Goal: Task Accomplishment & Management: Use online tool/utility

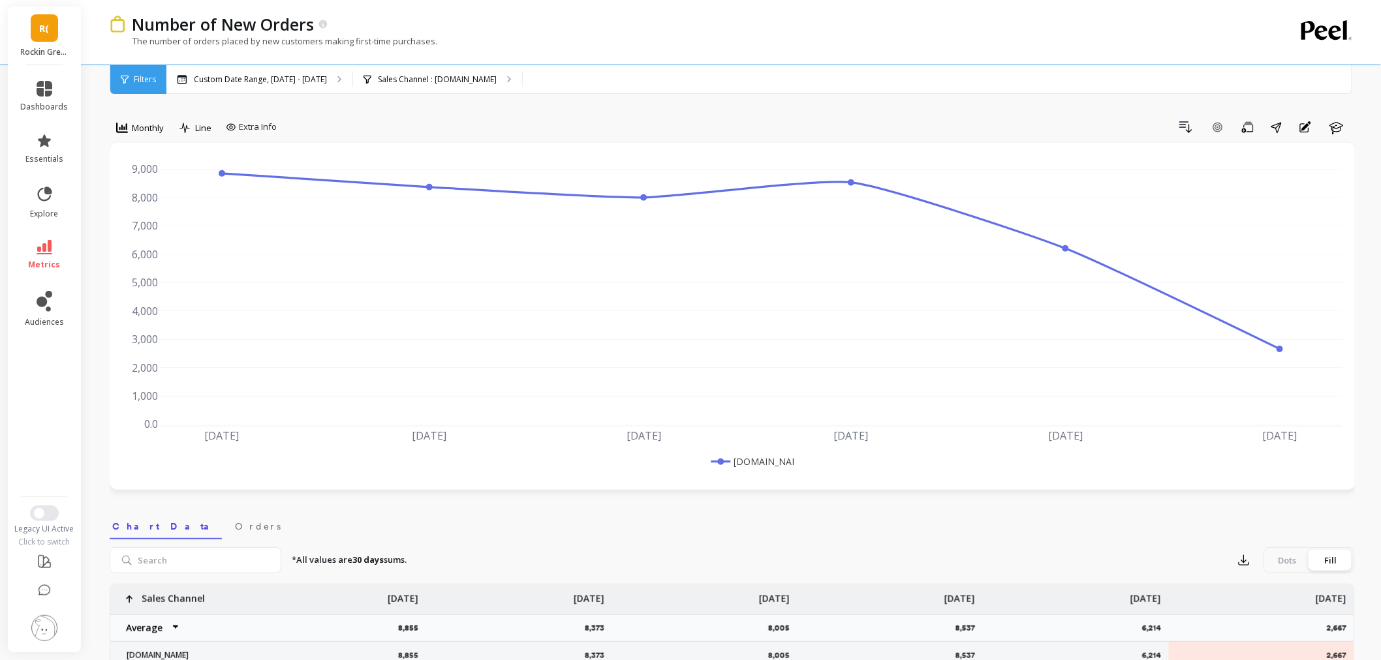
click at [52, 629] on img at bounding box center [44, 628] width 26 height 26
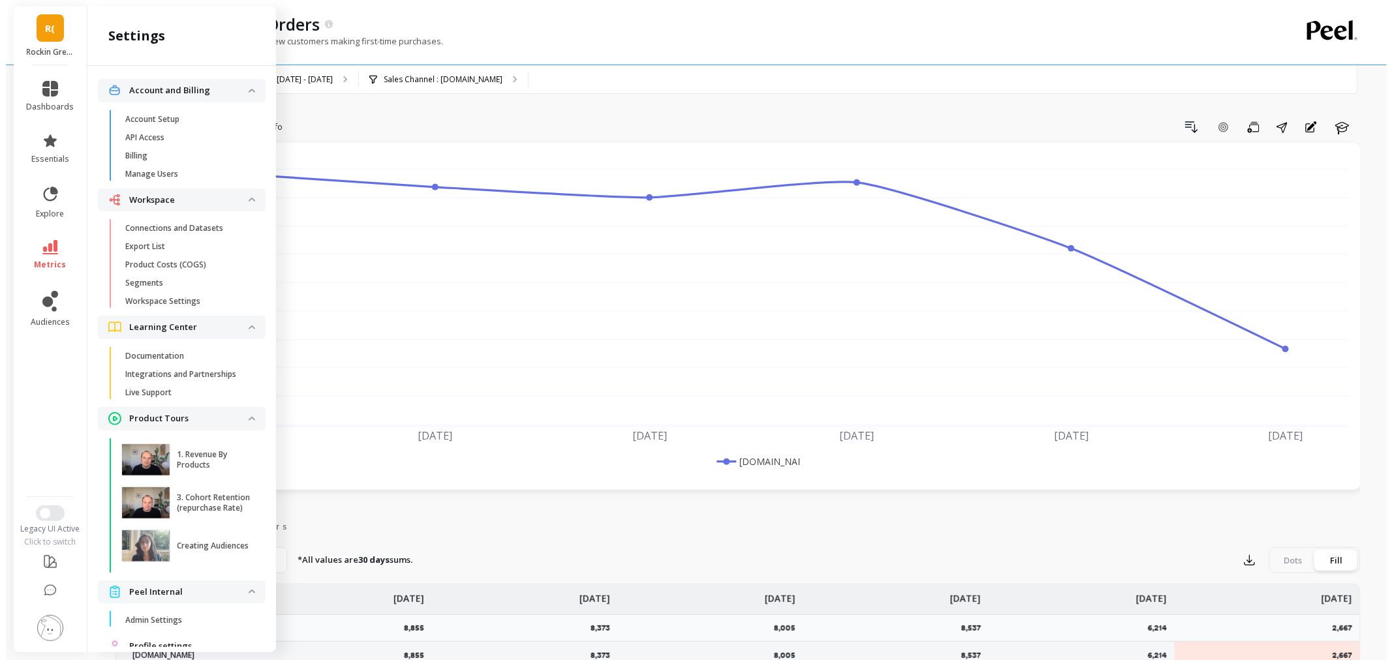
scroll to position [47, 0]
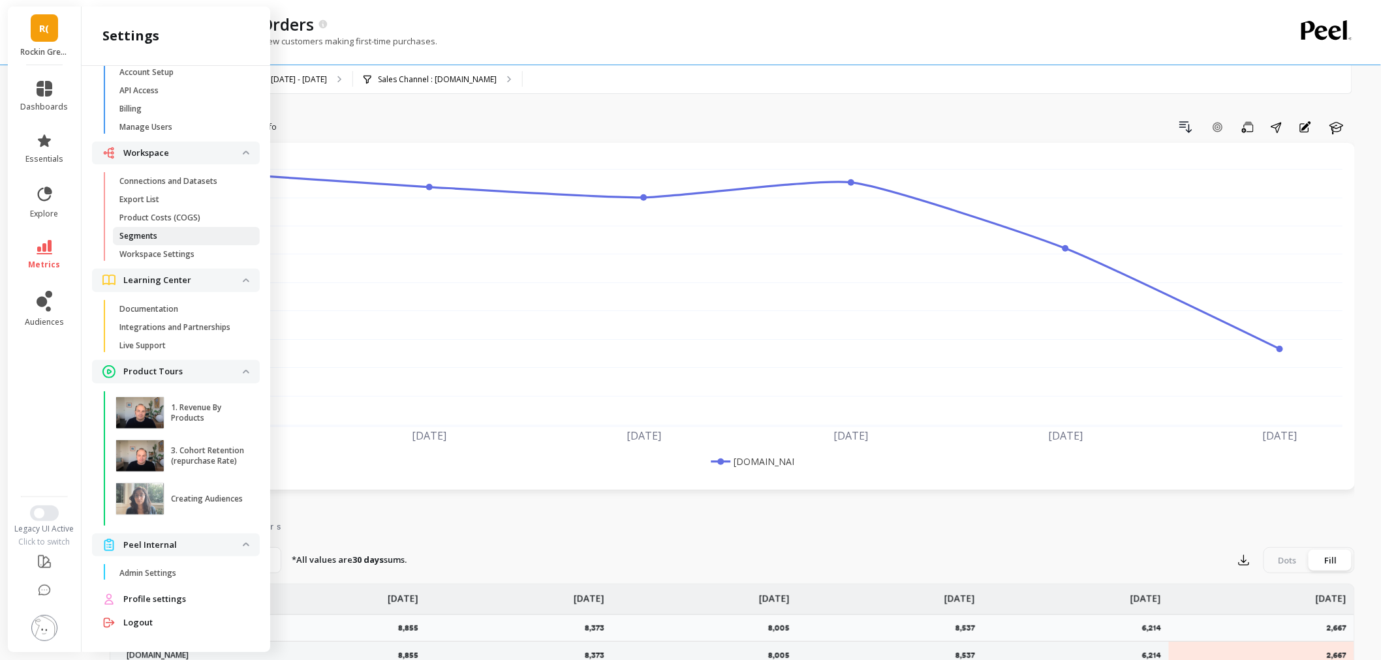
click at [148, 237] on p "Segments" at bounding box center [138, 236] width 38 height 10
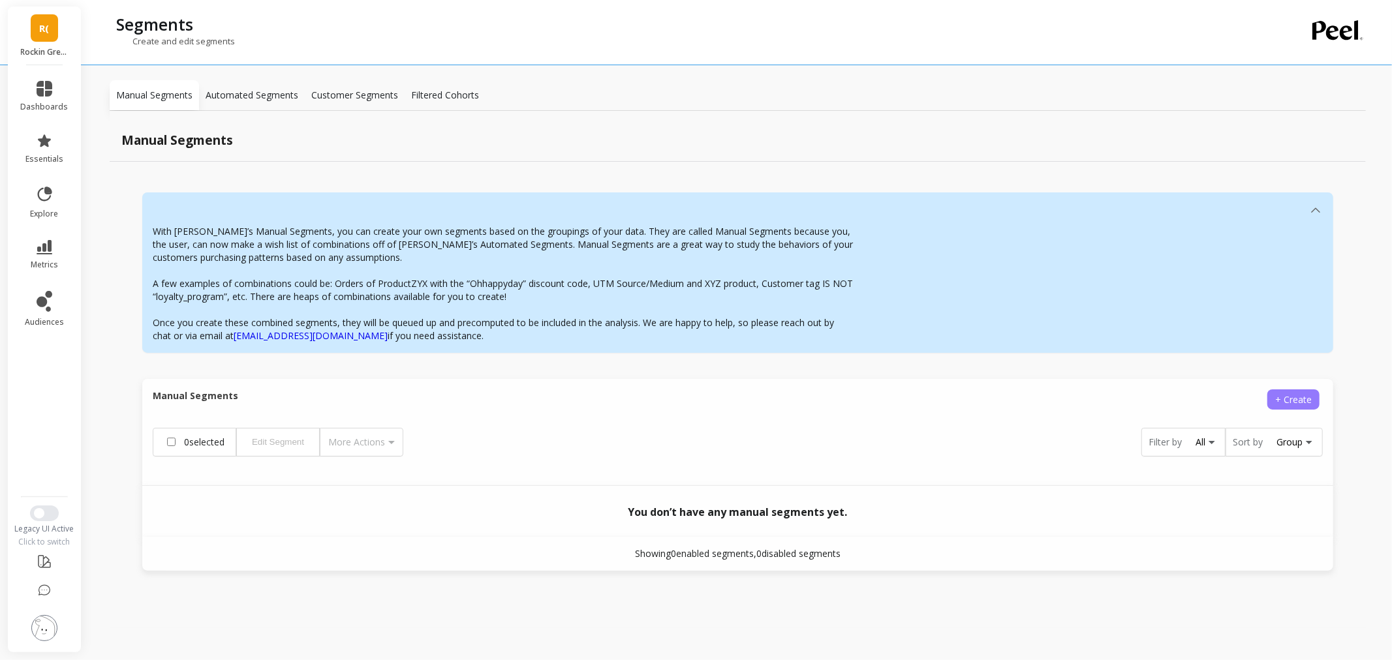
click at [1300, 398] on span "+ Create" at bounding box center [1293, 400] width 37 height 12
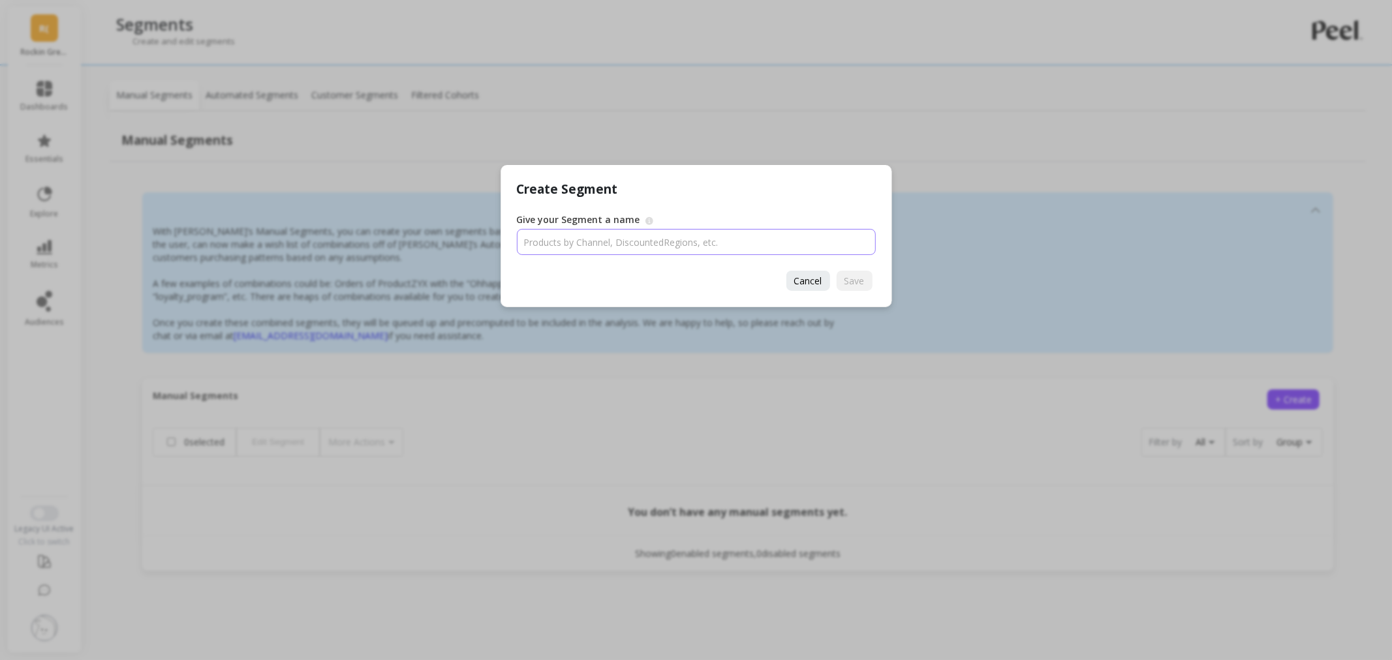
click at [663, 236] on input "Give your Segment a name" at bounding box center [696, 242] width 359 height 26
type input "[DOMAIN_NAME]"
click at [861, 283] on span "Save" at bounding box center [855, 281] width 20 height 12
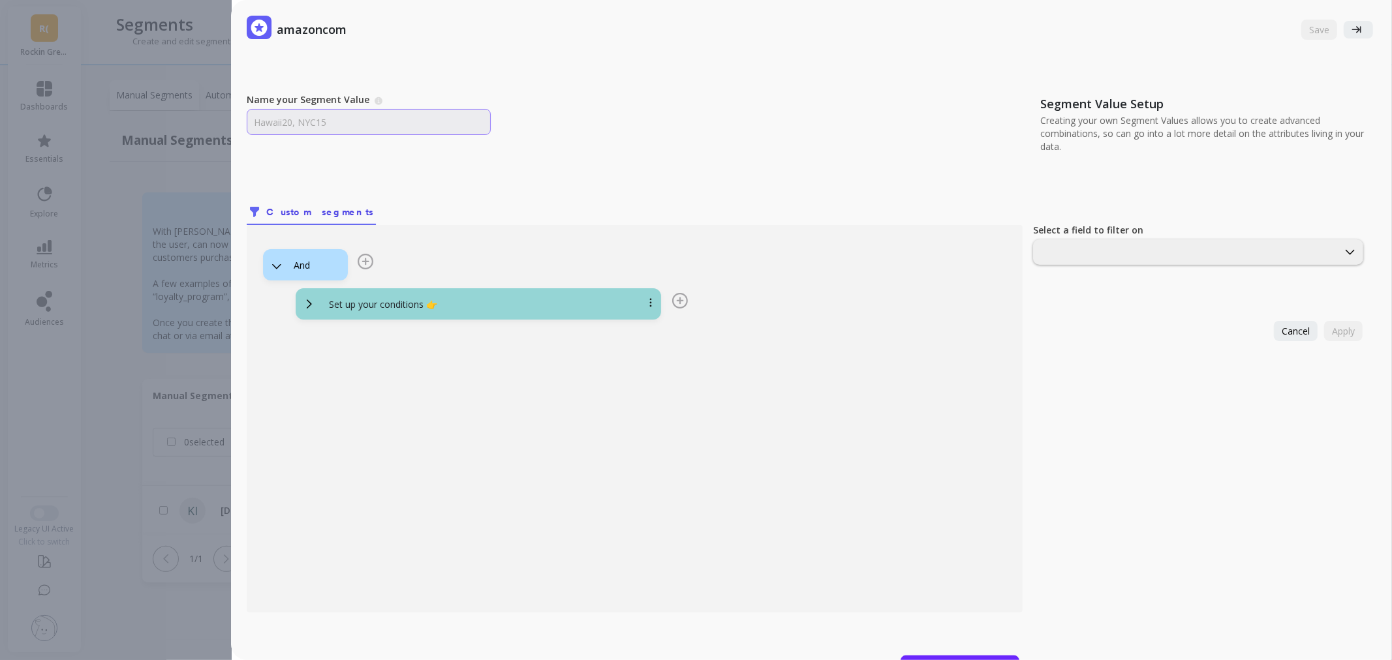
click at [363, 127] on input "Name your Segment Value" at bounding box center [369, 122] width 244 height 26
type input "[DOMAIN_NAME]"
click at [437, 304] on p "Set up your conditions 👉" at bounding box center [383, 304] width 108 height 13
click at [1099, 243] on div at bounding box center [1198, 252] width 330 height 25
type input "[PERSON_NAME]"
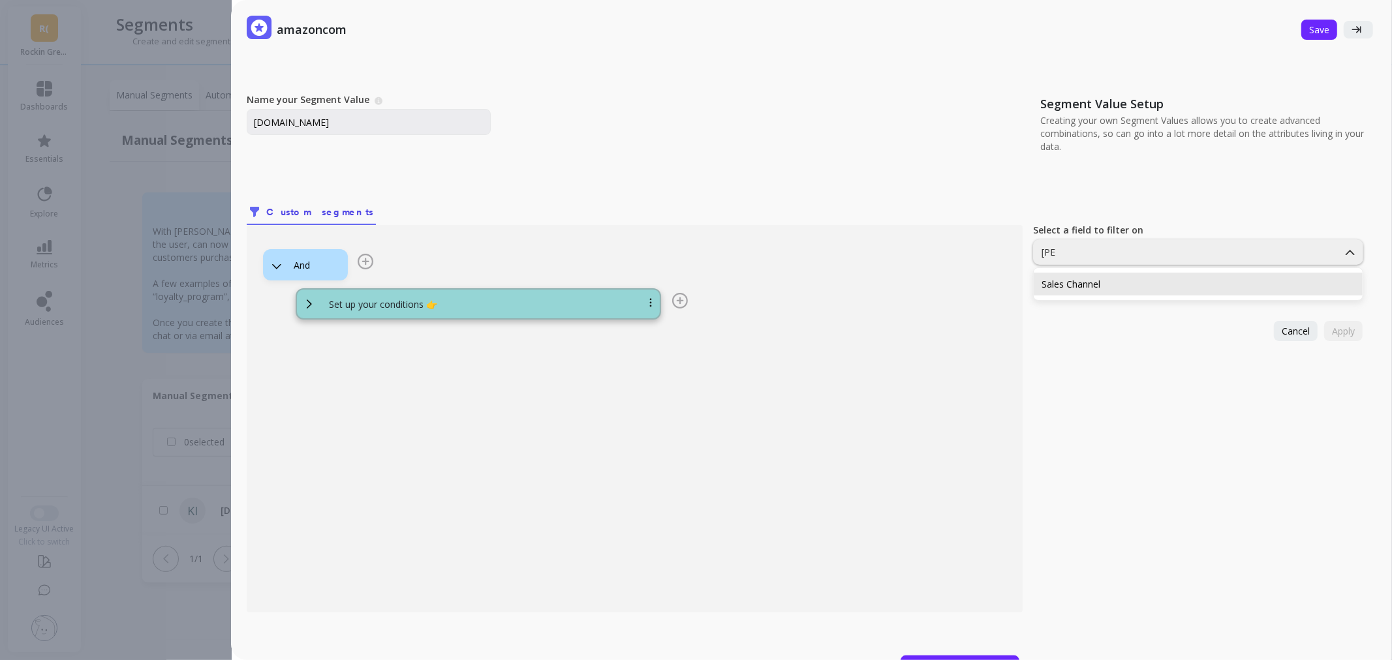
click at [1093, 283] on div "Sales Channel" at bounding box center [1198, 284] width 313 height 12
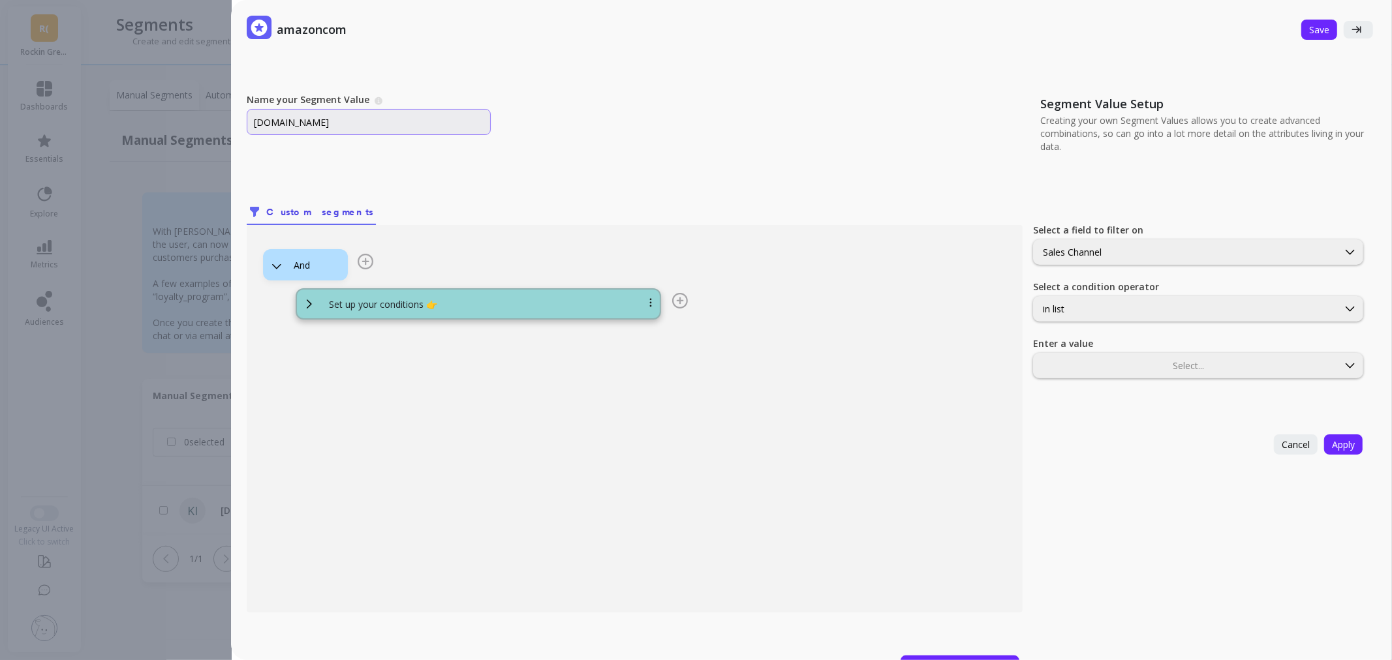
click at [255, 120] on input "[DOMAIN_NAME]" at bounding box center [369, 122] width 244 height 26
type input "not [DOMAIN_NAME]"
click at [1093, 347] on label "Enter a value" at bounding box center [1069, 343] width 72 height 13
click at [1096, 367] on div at bounding box center [1186, 366] width 302 height 12
drag, startPoint x: 1113, startPoint y: 414, endPoint x: 1126, endPoint y: 409, distance: 14.4
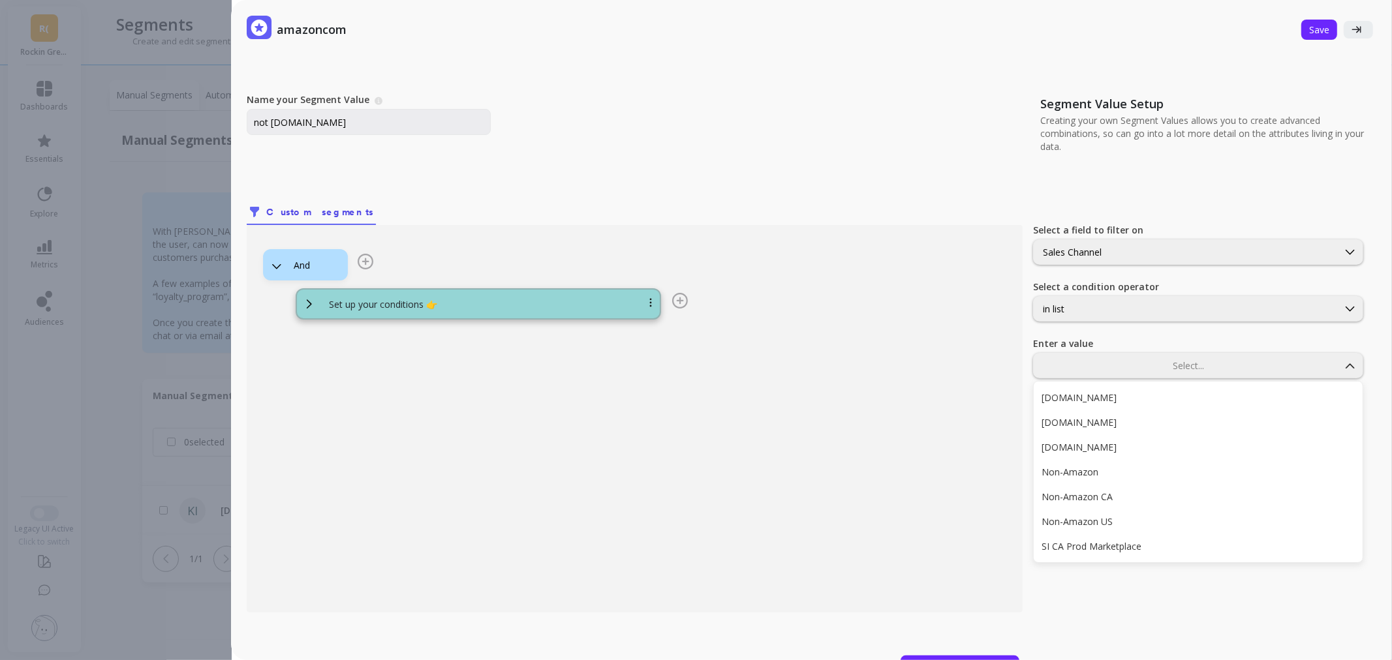
click at [1113, 414] on div "[DOMAIN_NAME]" at bounding box center [1198, 422] width 329 height 23
click at [1339, 444] on span "Apply" at bounding box center [1343, 445] width 23 height 12
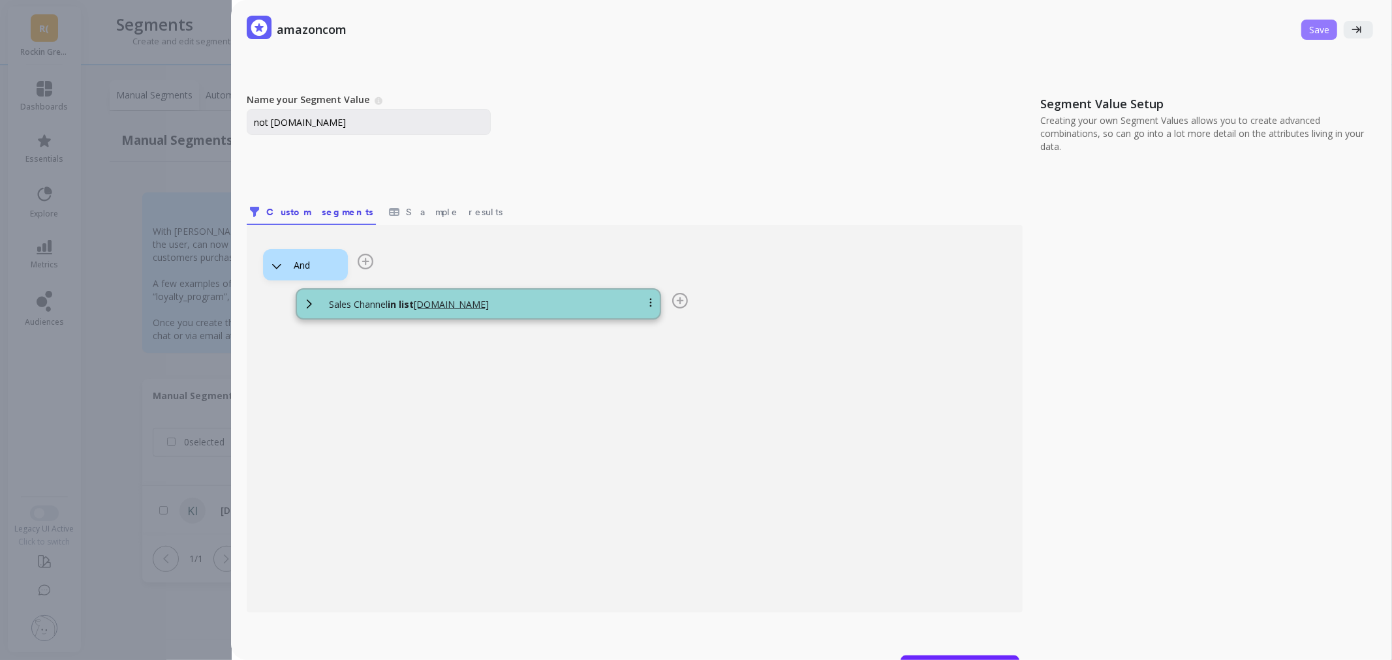
click at [1309, 33] on span "Save" at bounding box center [1319, 29] width 20 height 12
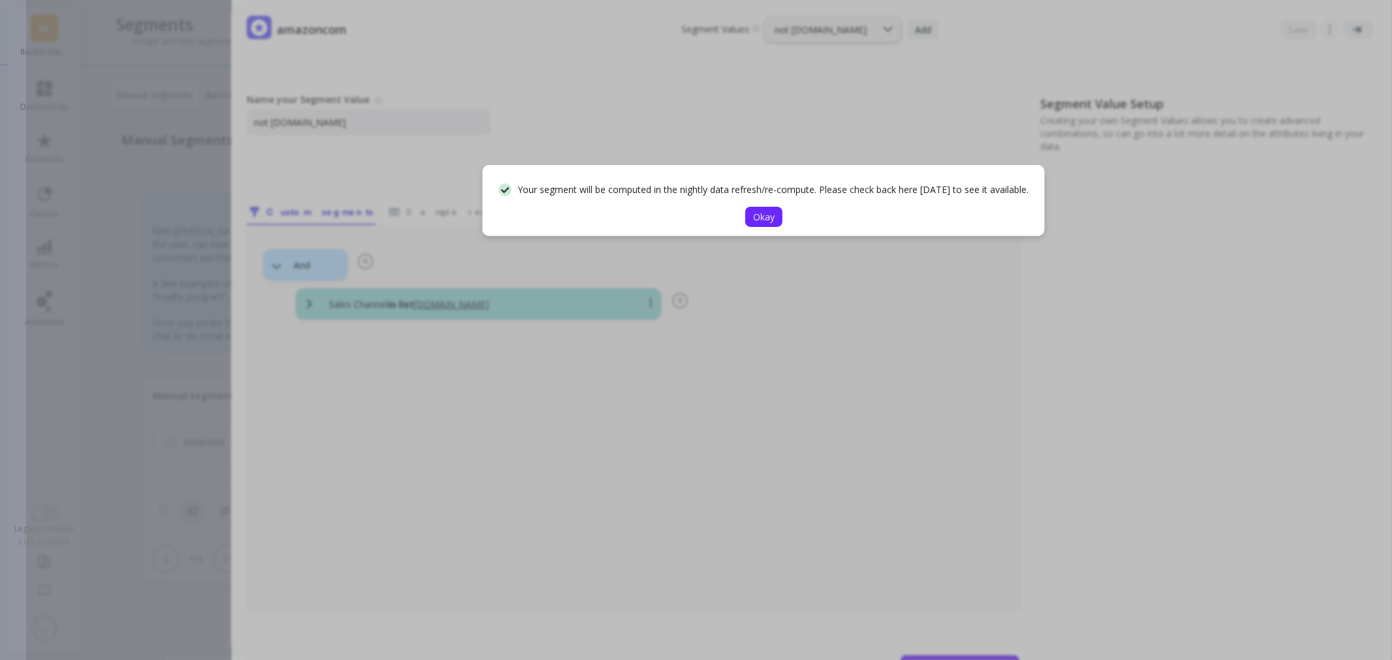
click at [773, 207] on button "Okay" at bounding box center [763, 217] width 37 height 20
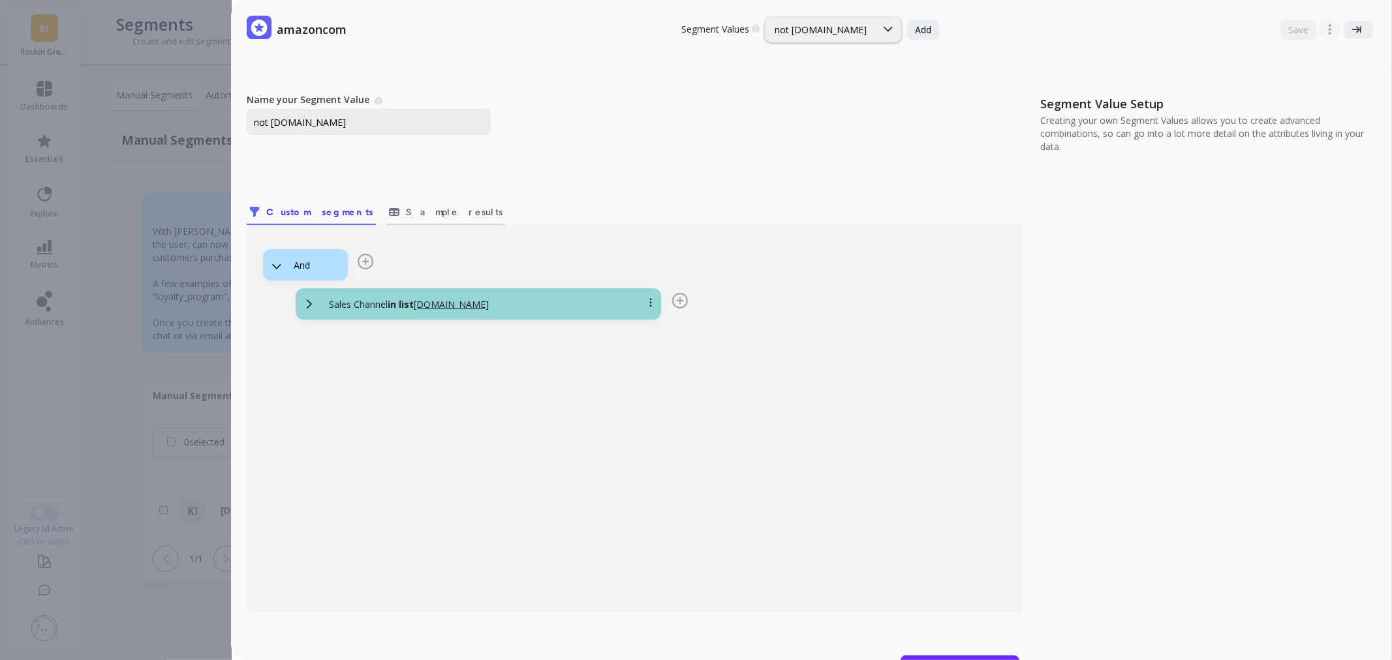
click at [406, 218] on span "Sample results" at bounding box center [454, 212] width 97 height 13
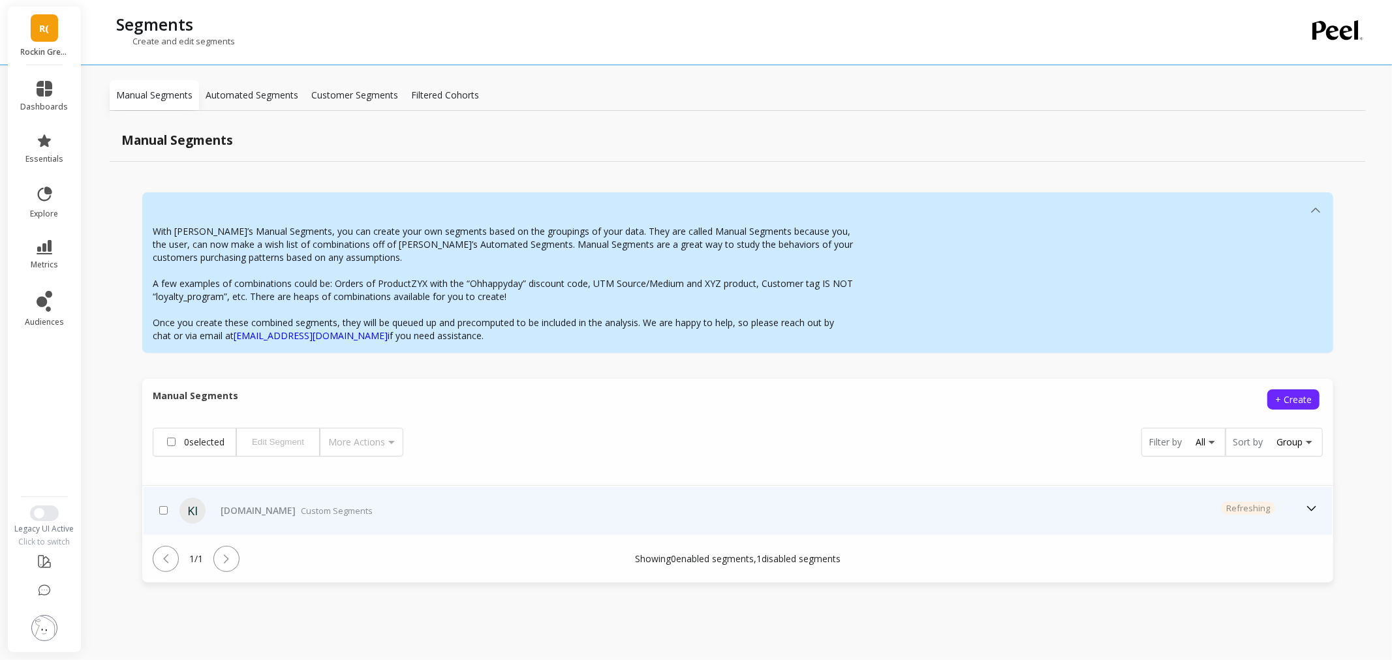
click at [166, 512] on input "checkbox" at bounding box center [163, 510] width 8 height 8
checkbox input "true"
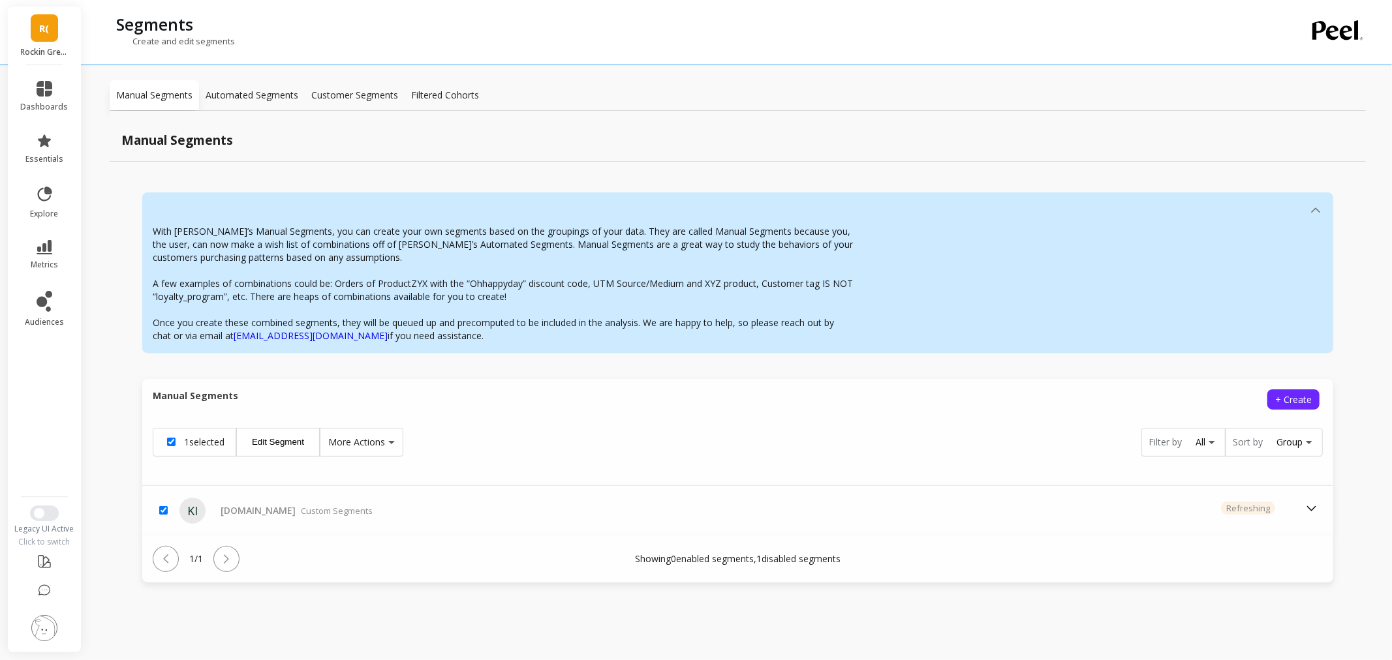
click at [368, 439] on span "More Actions" at bounding box center [356, 442] width 57 height 13
click at [377, 498] on button "Delete" at bounding box center [383, 494] width 119 height 19
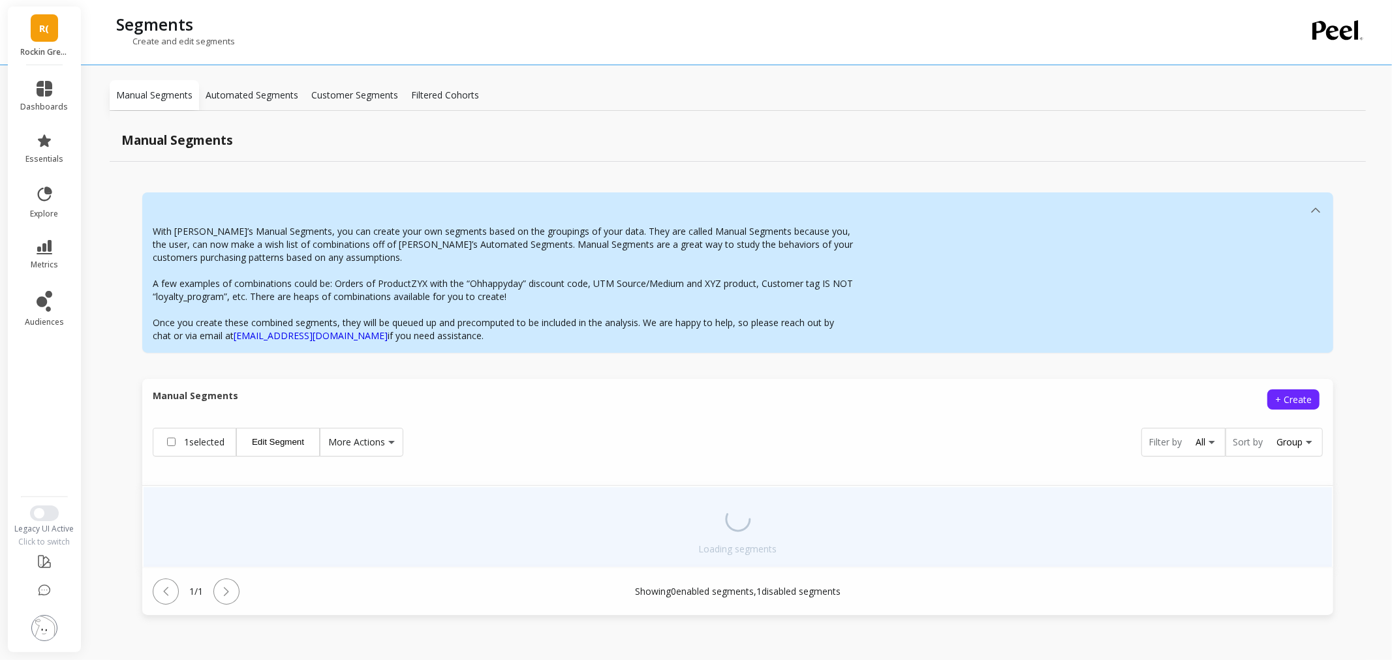
checkbox input "false"
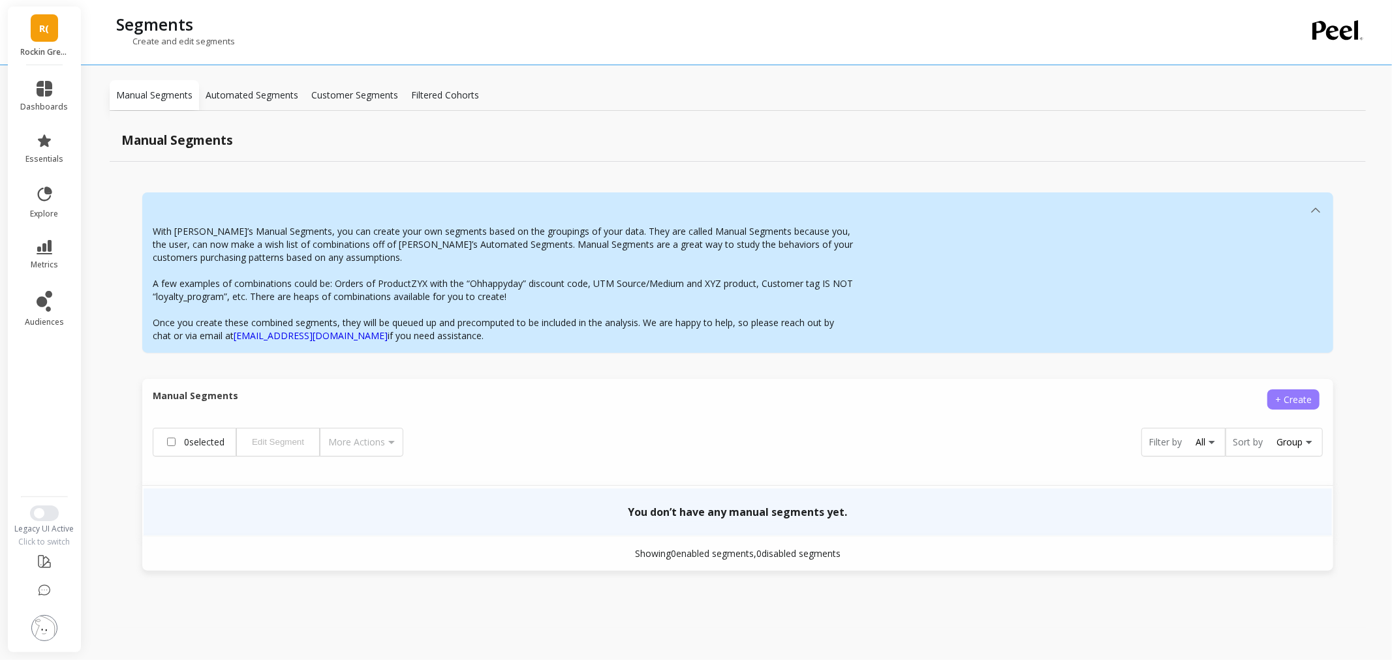
click at [1293, 399] on span "+ Create" at bounding box center [1293, 400] width 37 height 12
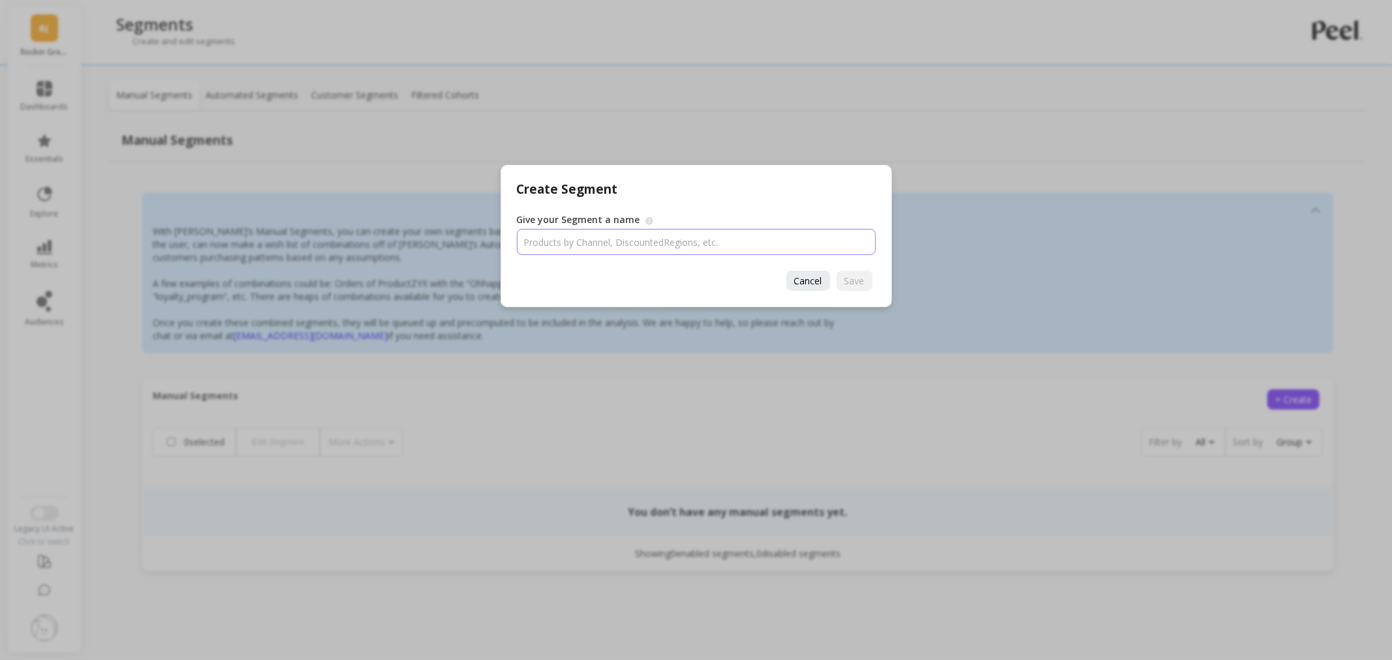
click at [612, 240] on input "Give your Segment a name" at bounding box center [696, 242] width 359 height 26
type input "not [DOMAIN_NAME]"
click at [857, 285] on span "Save" at bounding box center [855, 281] width 20 height 12
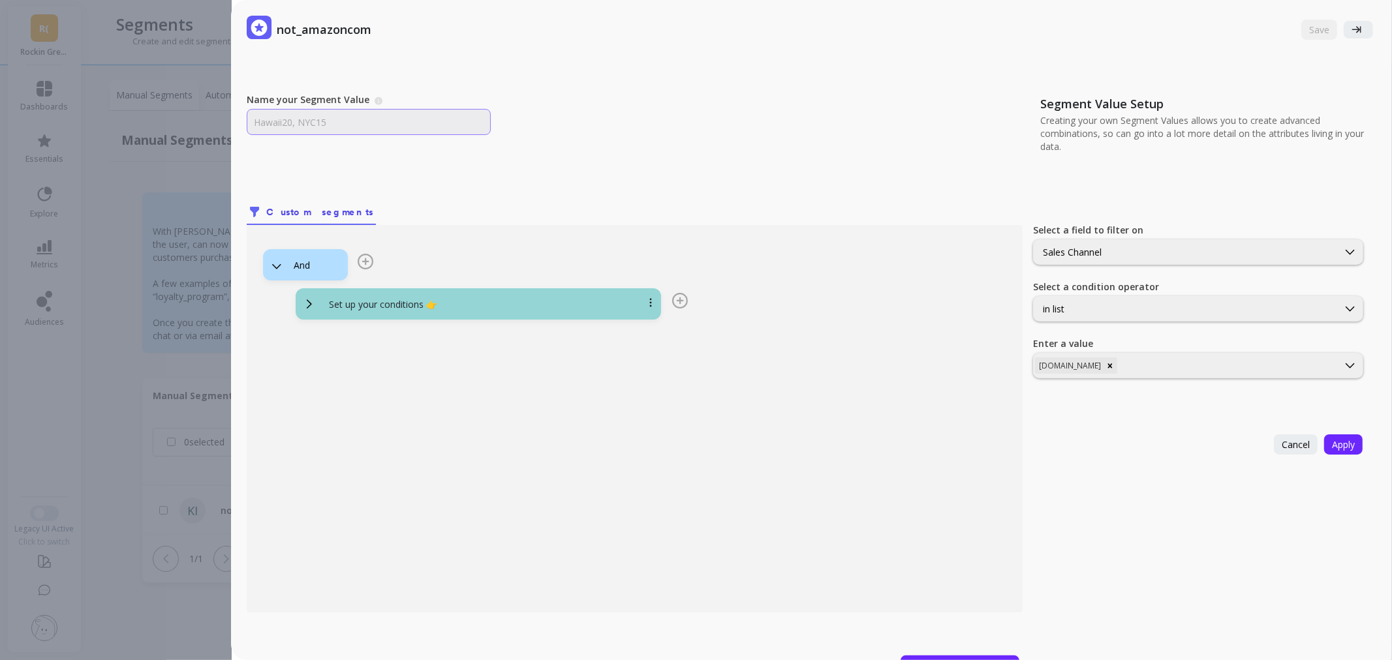
click at [461, 123] on input "Name your Segment Value" at bounding box center [369, 122] width 244 height 26
type input "not [DOMAIN_NAME]"
click at [438, 296] on span "Set up your conditions 👉" at bounding box center [478, 304] width 351 height 16
click at [1156, 311] on div "in list" at bounding box center [1186, 309] width 286 height 12
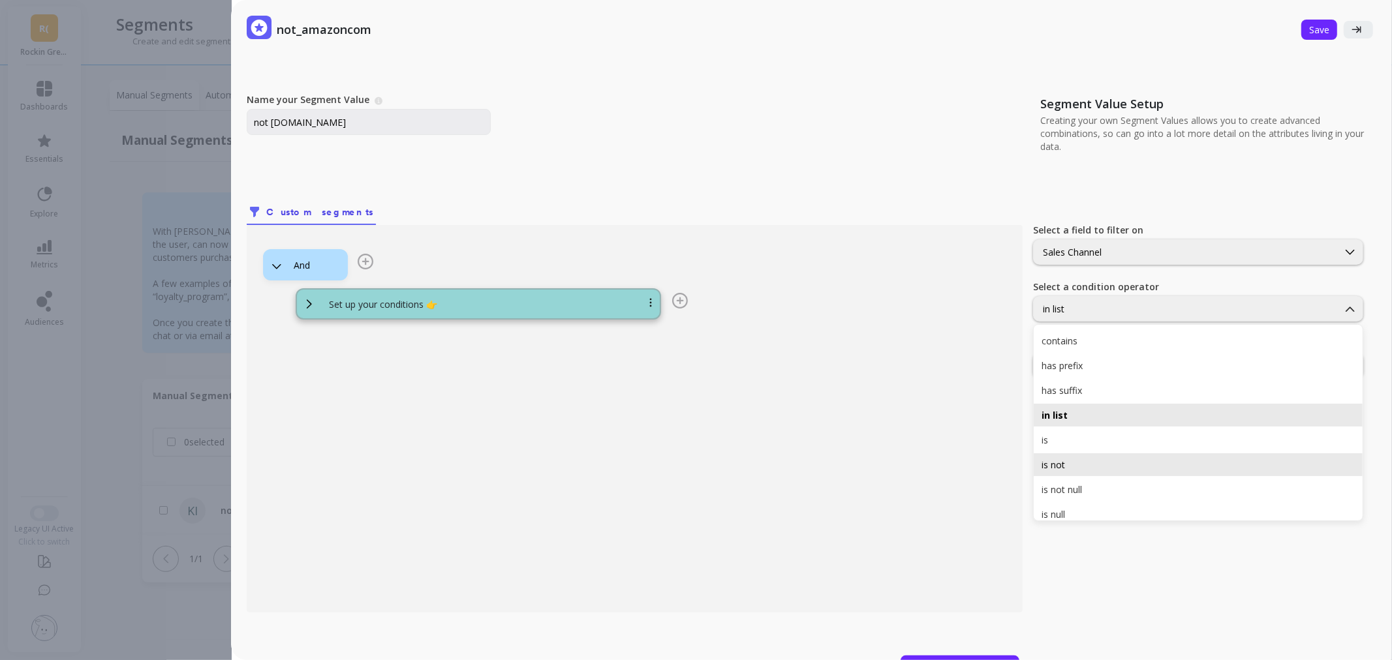
click at [1138, 459] on div "is not" at bounding box center [1198, 465] width 313 height 12
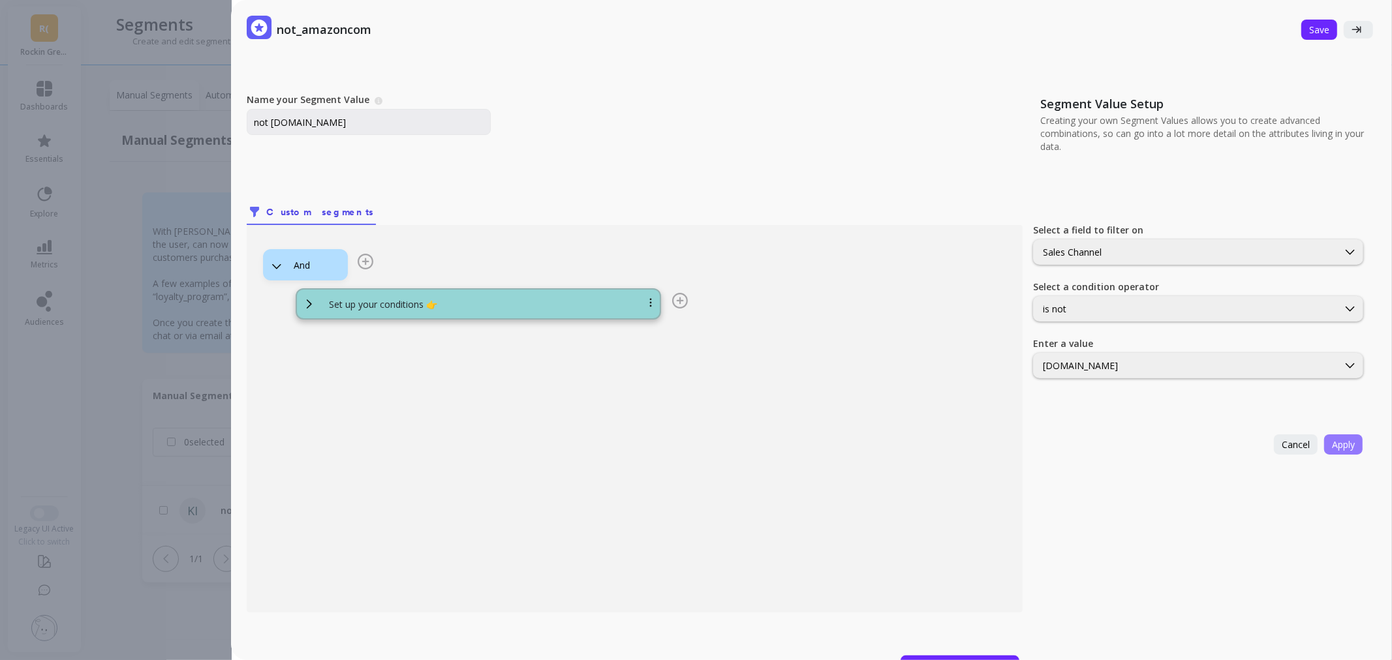
click at [1349, 439] on button "Apply" at bounding box center [1343, 445] width 39 height 20
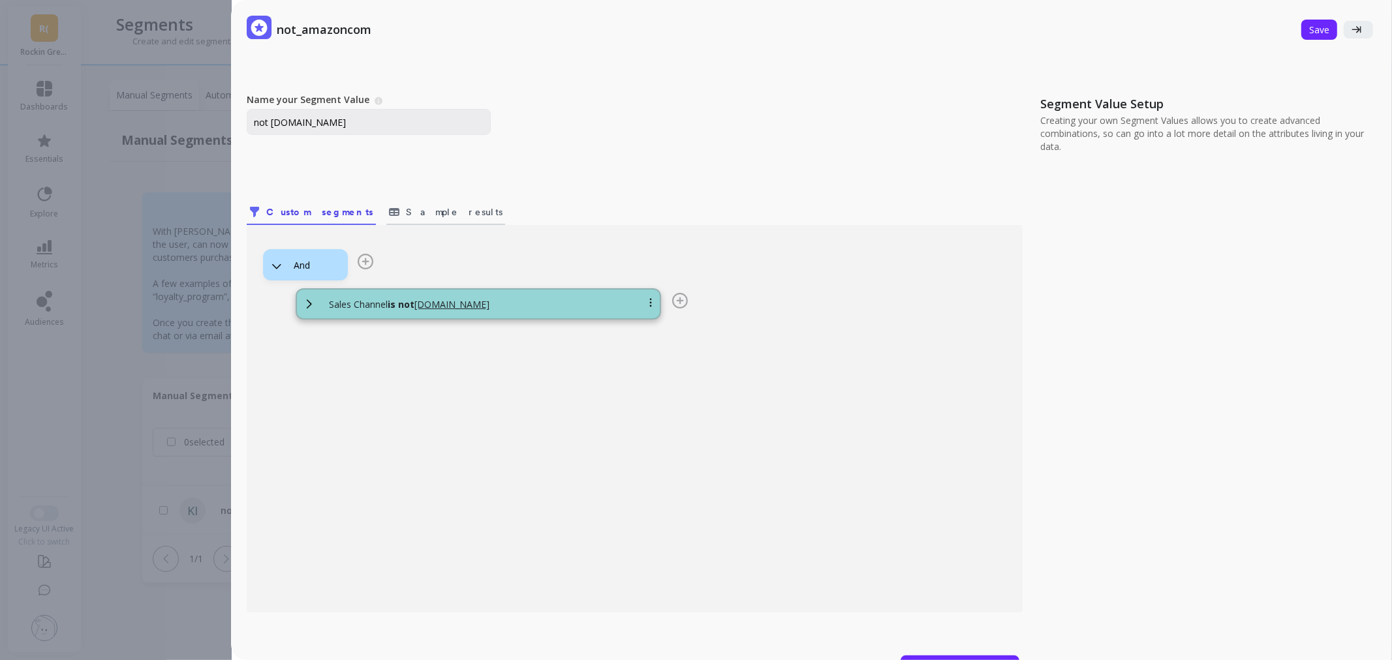
click at [410, 210] on span "Sample results" at bounding box center [454, 212] width 97 height 13
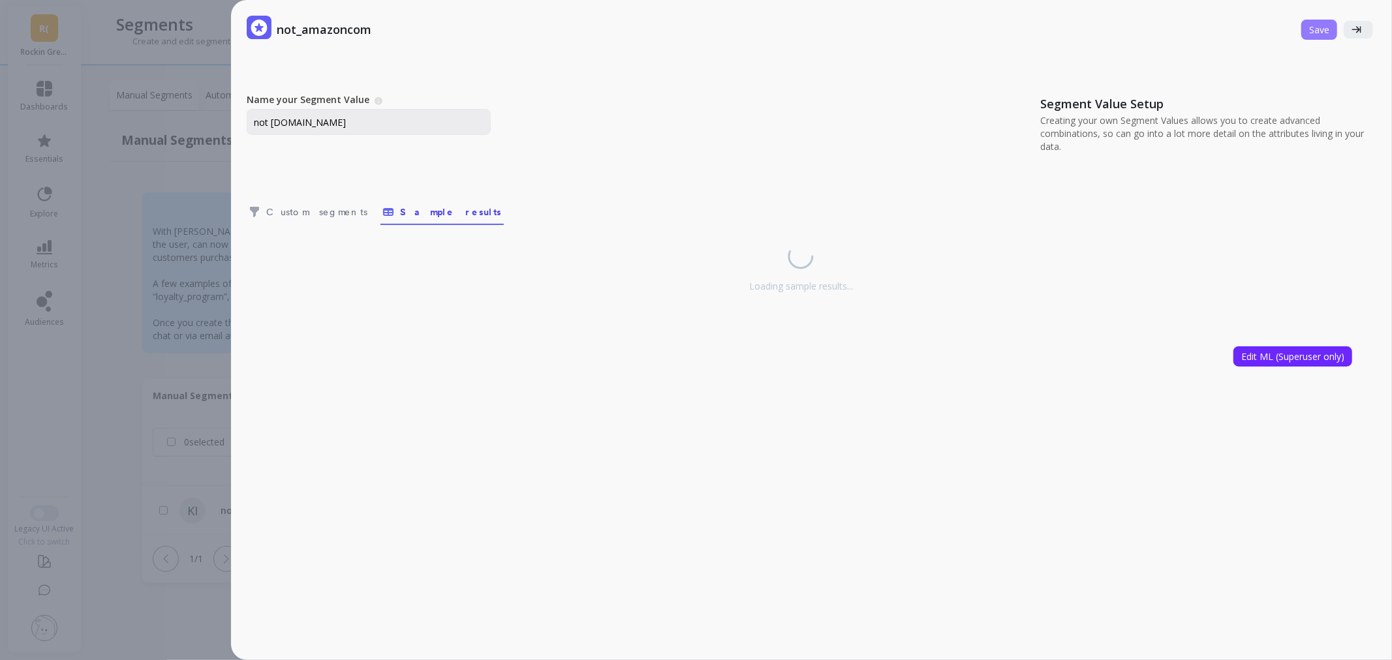
click at [1312, 29] on span "Save" at bounding box center [1319, 29] width 20 height 12
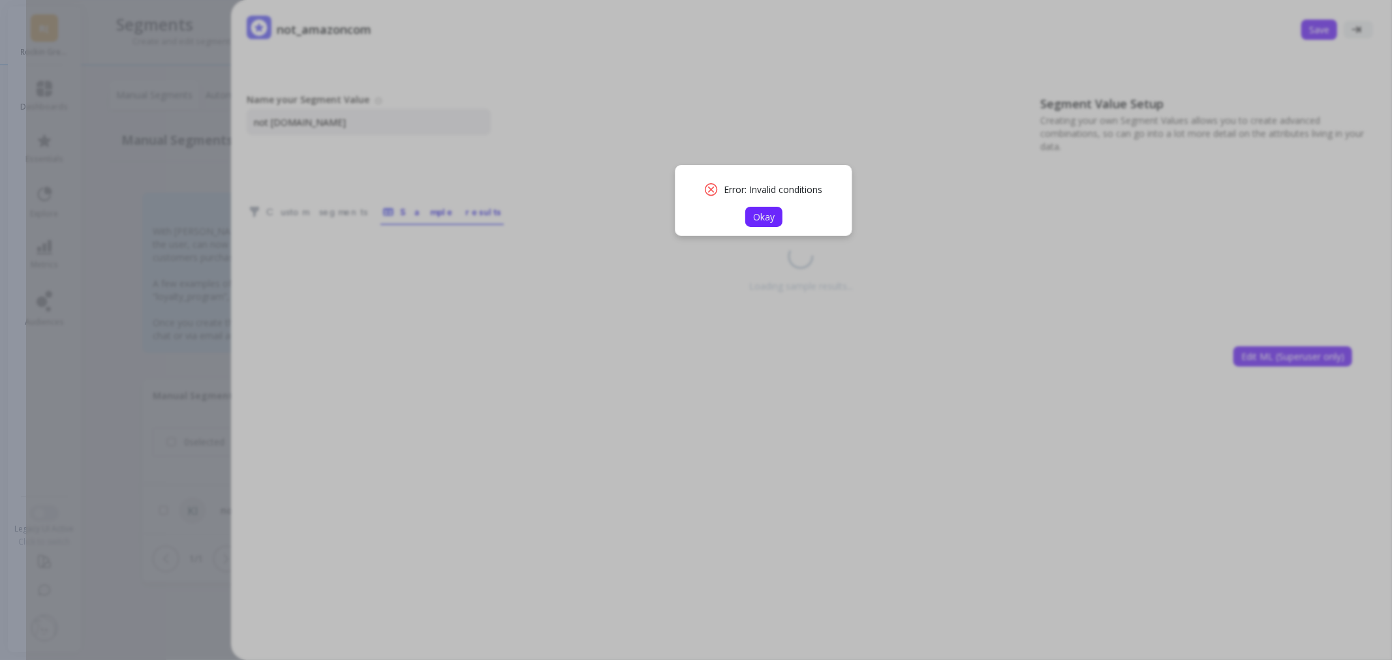
click at [762, 223] on span "Okay" at bounding box center [764, 217] width 22 height 12
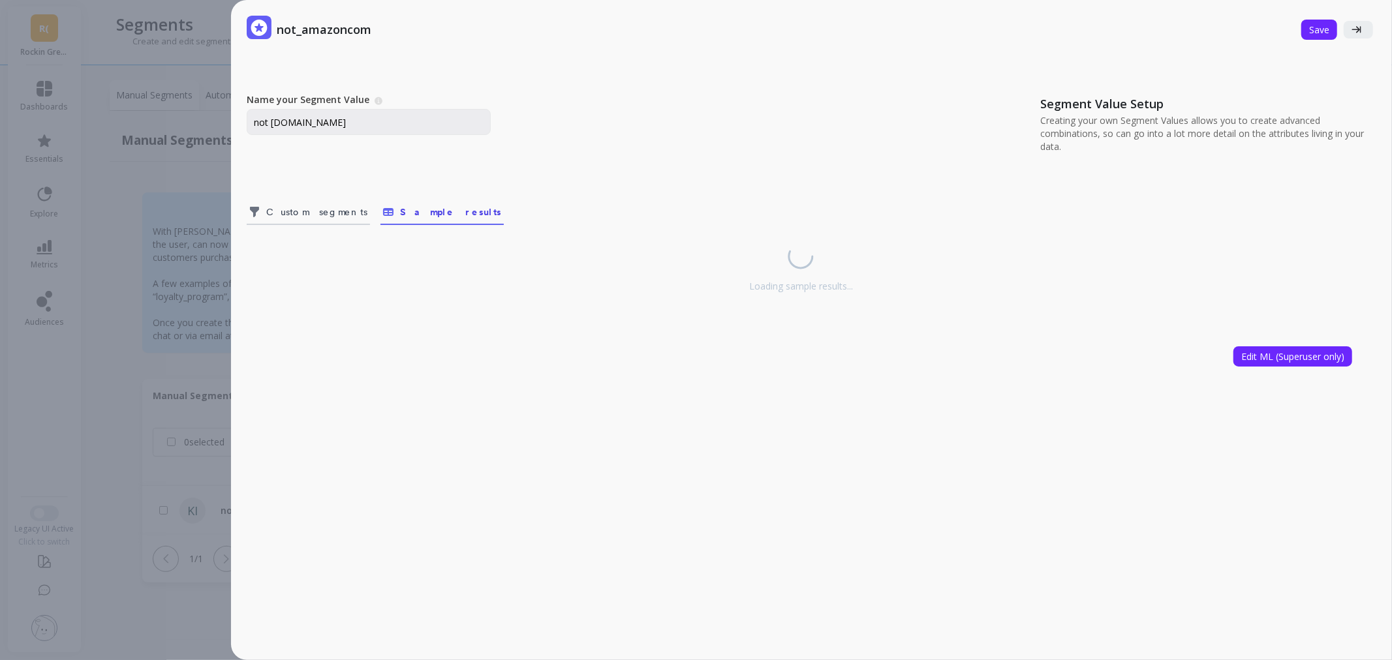
click at [286, 213] on span "Custom segments" at bounding box center [316, 212] width 101 height 13
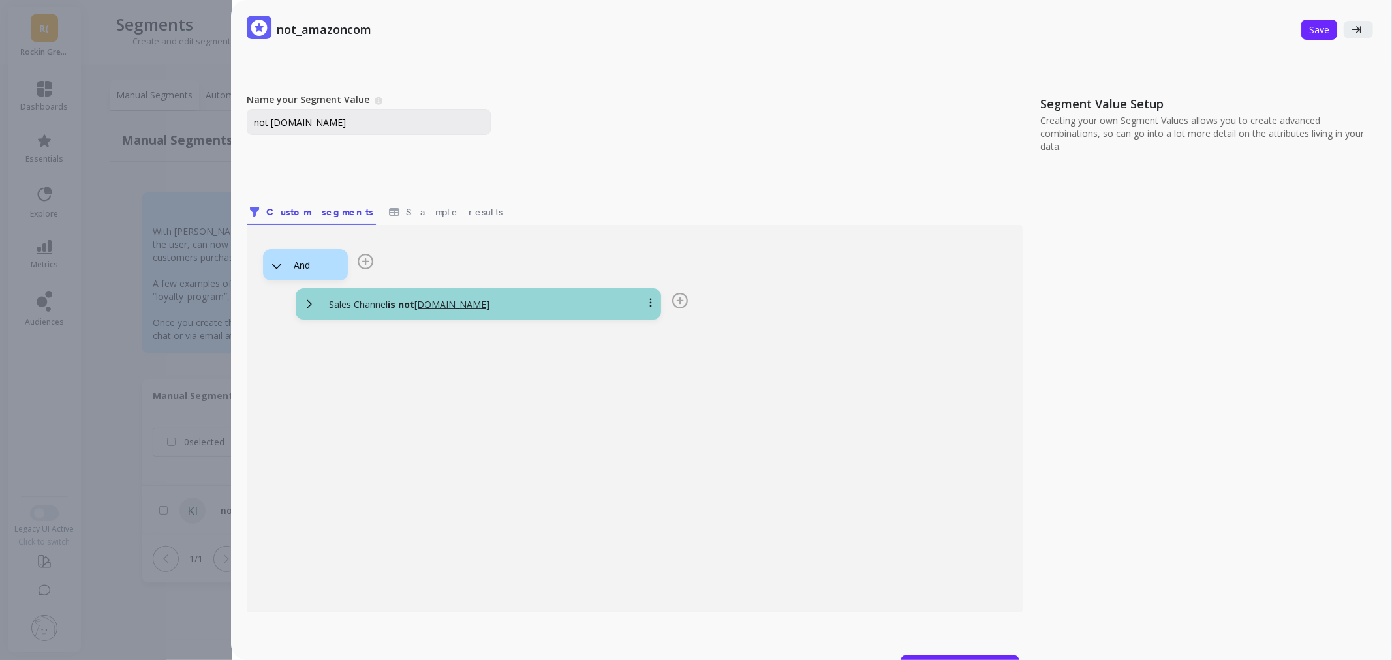
click at [506, 311] on div "Sales Channel is not [DOMAIN_NAME]" at bounding box center [478, 303] width 365 height 31
click at [392, 302] on b "is not" at bounding box center [401, 304] width 27 height 12
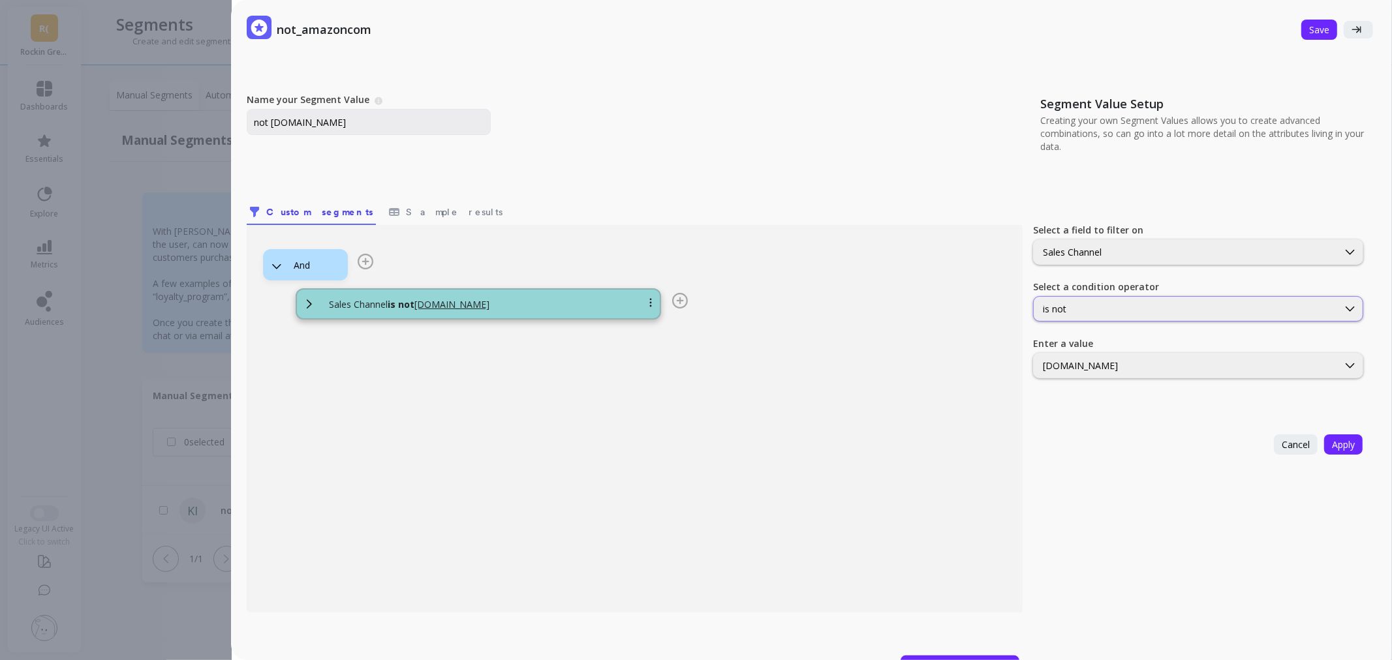
click at [1230, 308] on div "is not" at bounding box center [1186, 309] width 286 height 12
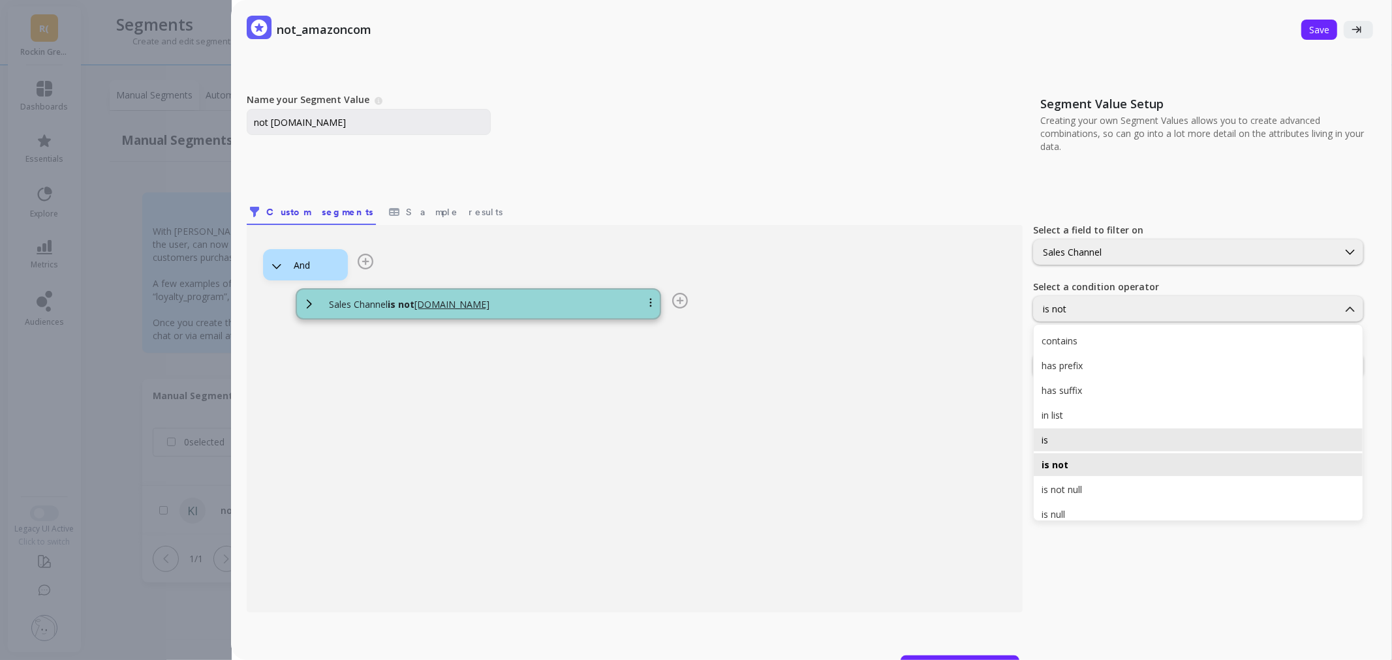
click at [1151, 445] on div "is" at bounding box center [1198, 440] width 313 height 12
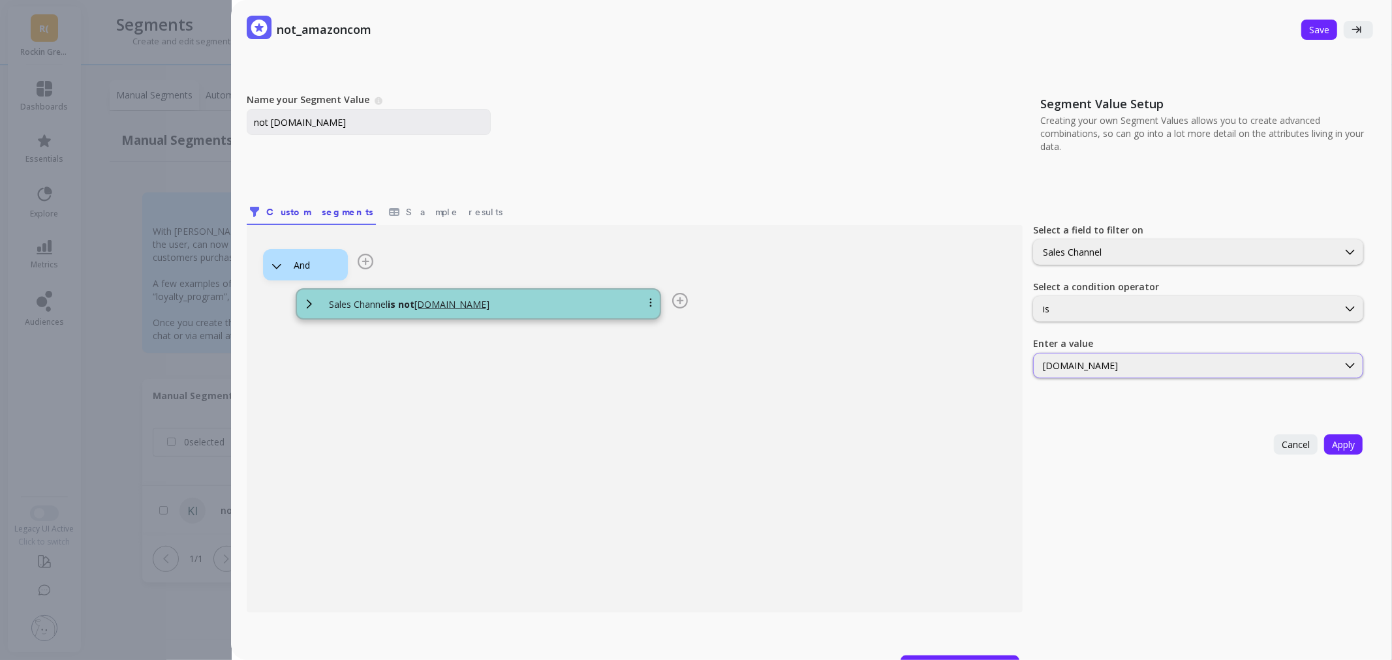
click at [1149, 367] on div "[DOMAIN_NAME]" at bounding box center [1186, 366] width 286 height 12
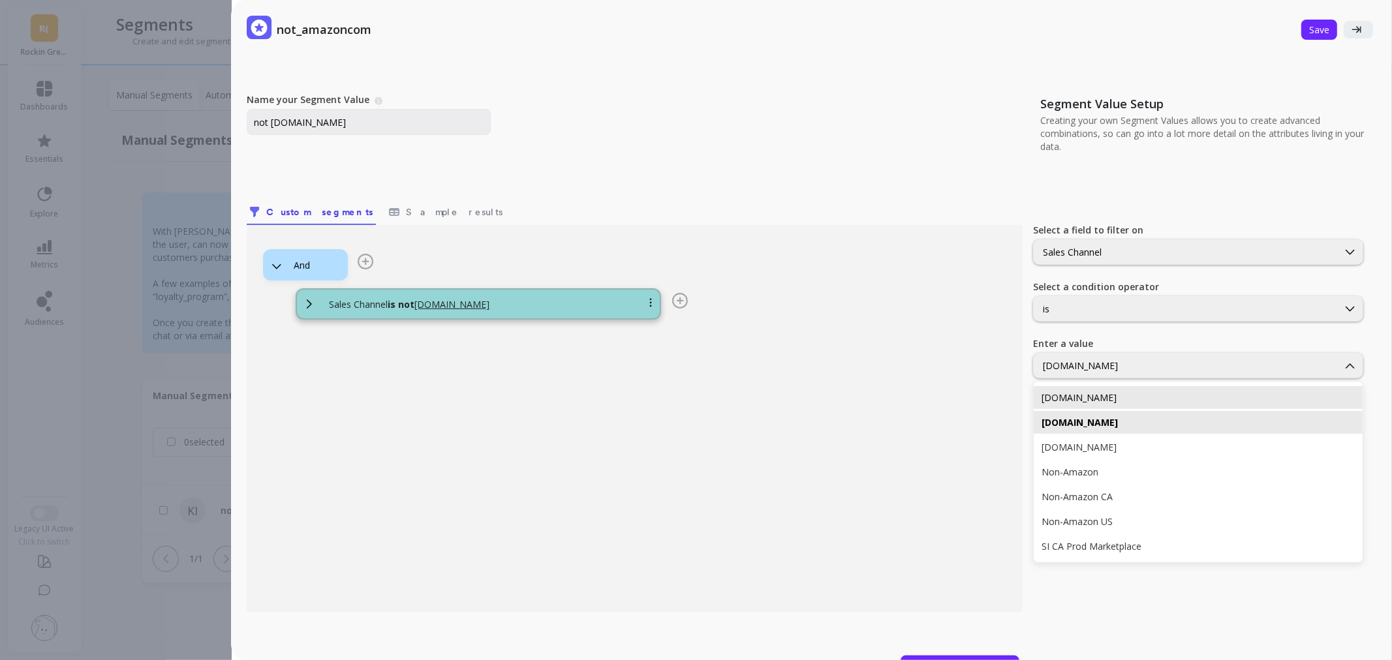
click at [1133, 407] on div "[DOMAIN_NAME]" at bounding box center [1198, 397] width 329 height 23
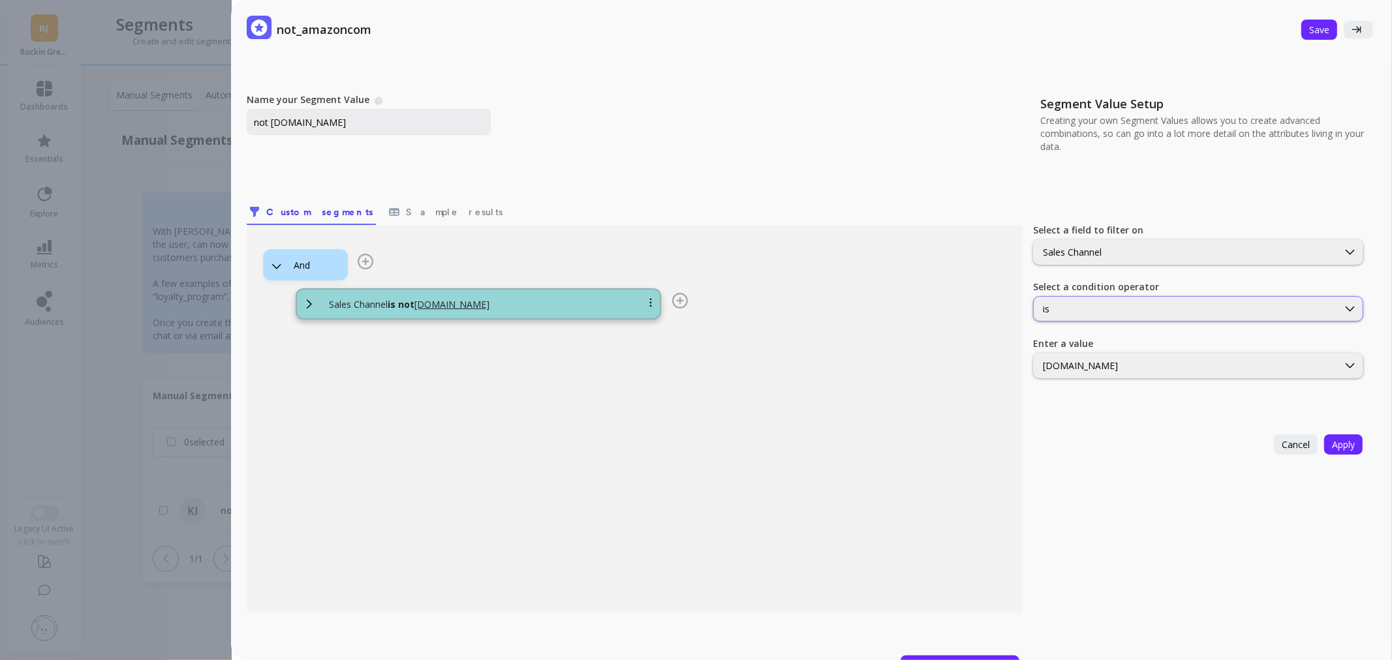
click at [1094, 308] on div "is" at bounding box center [1186, 309] width 286 height 12
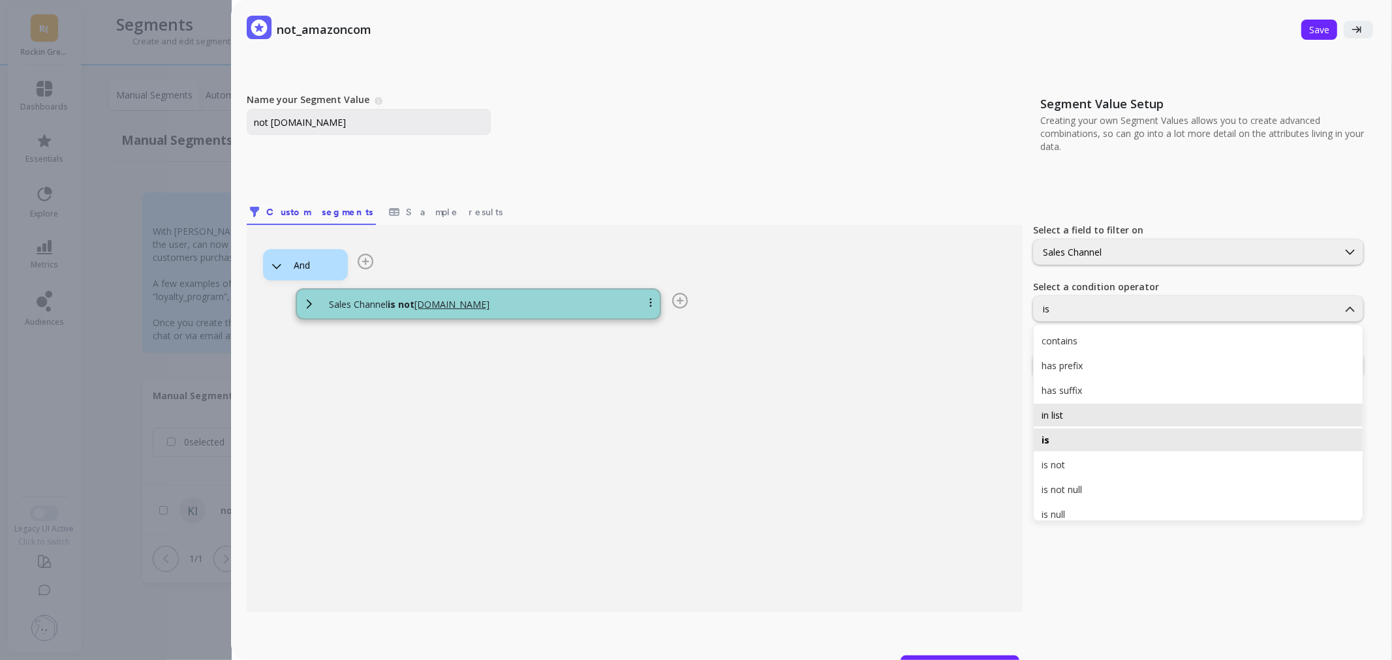
click at [1102, 421] on div "in list" at bounding box center [1198, 415] width 313 height 12
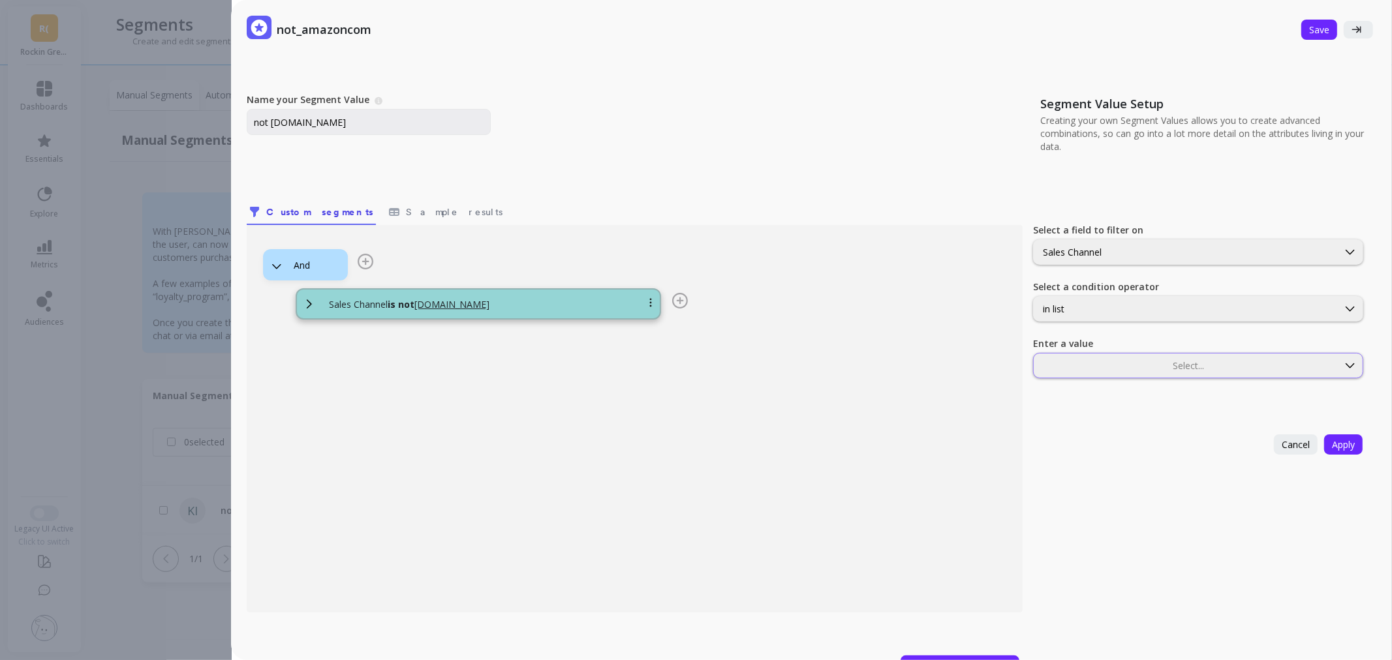
click at [1130, 369] on div at bounding box center [1186, 366] width 302 height 12
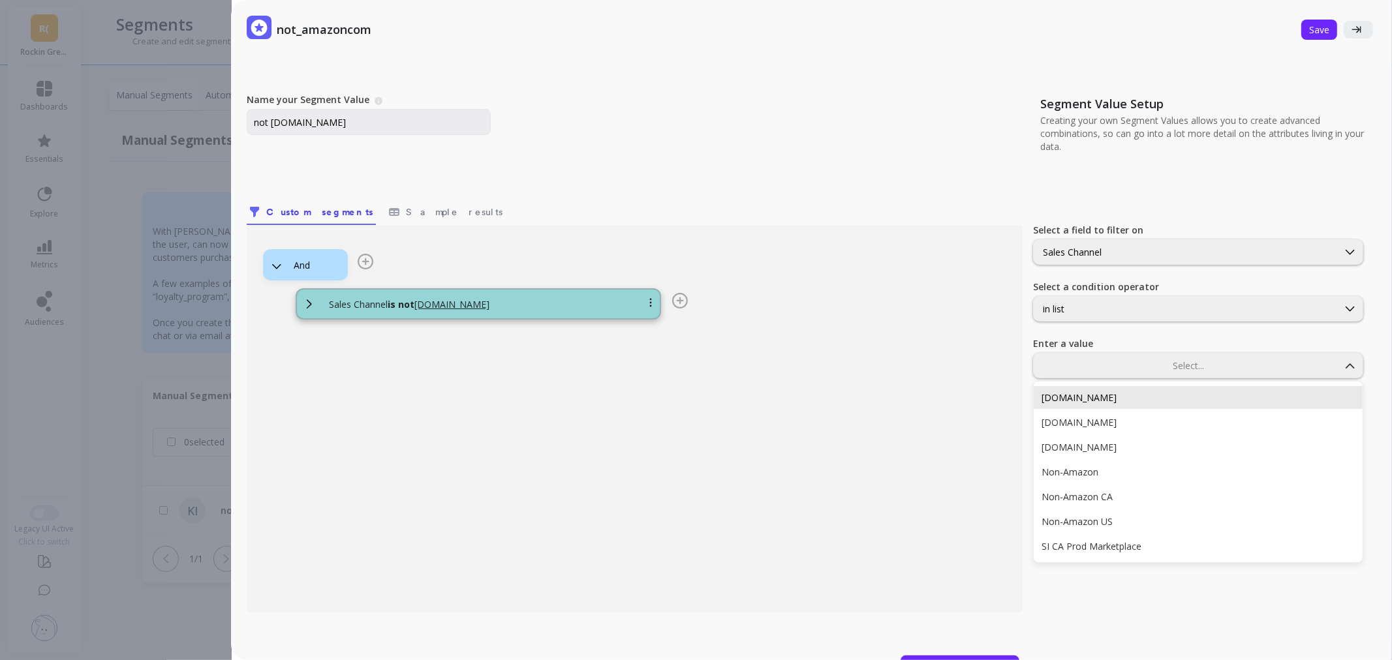
click at [1124, 407] on div "[DOMAIN_NAME]" at bounding box center [1198, 397] width 329 height 23
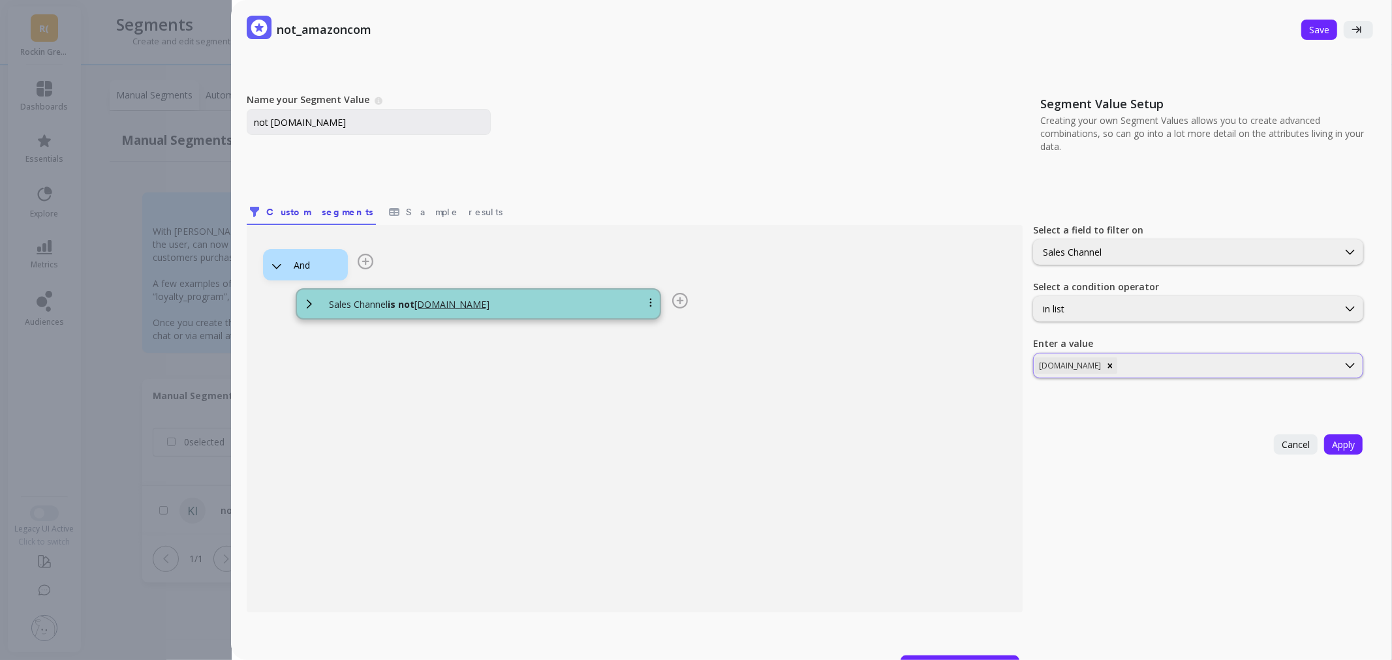
click at [1139, 373] on div "[DOMAIN_NAME]" at bounding box center [1186, 365] width 304 height 19
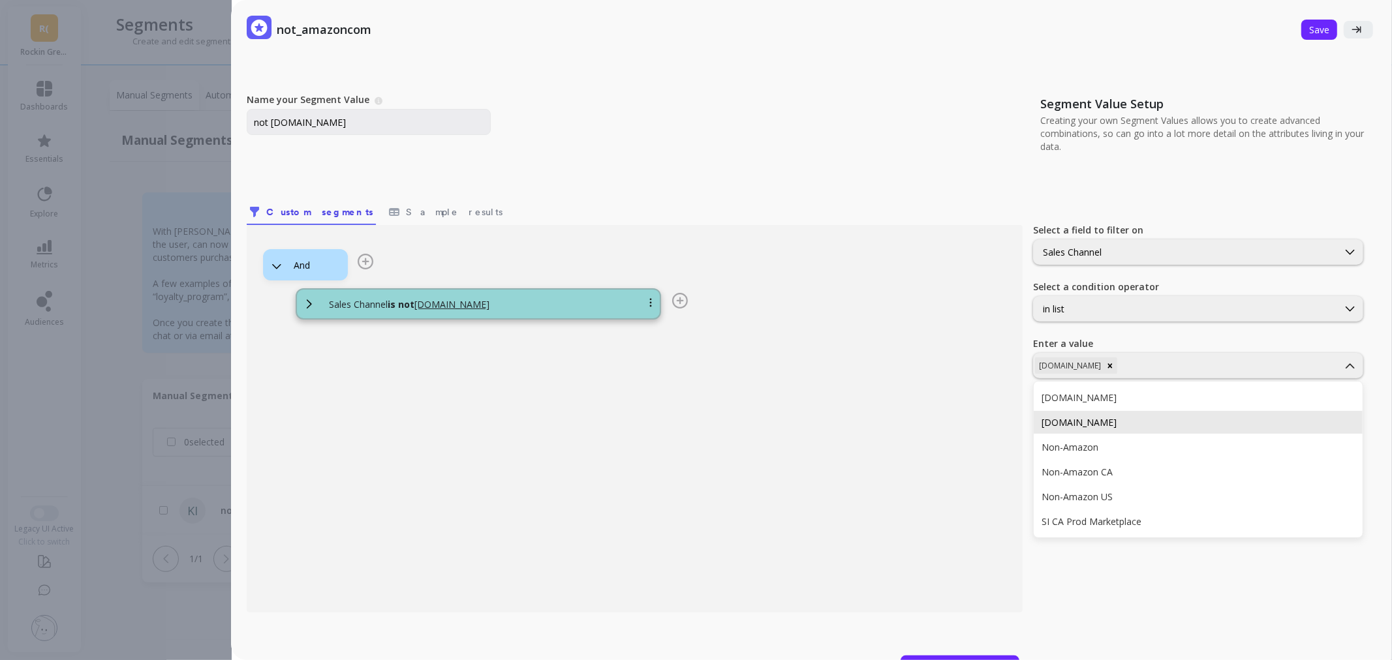
click at [1140, 412] on div "[DOMAIN_NAME]" at bounding box center [1198, 422] width 329 height 23
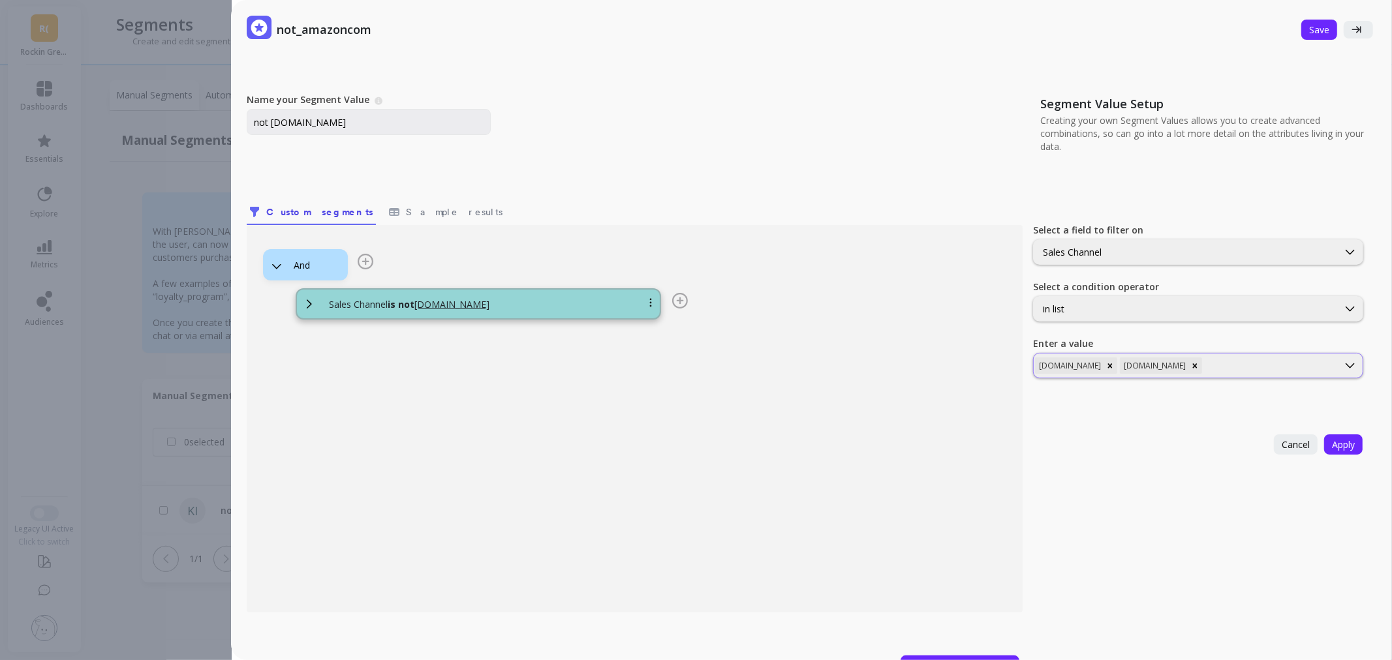
click at [1210, 369] on div at bounding box center [1271, 366] width 132 height 12
click at [1199, 414] on div "Non-Amazon" at bounding box center [1198, 422] width 329 height 23
click at [1277, 367] on div at bounding box center [1307, 366] width 60 height 12
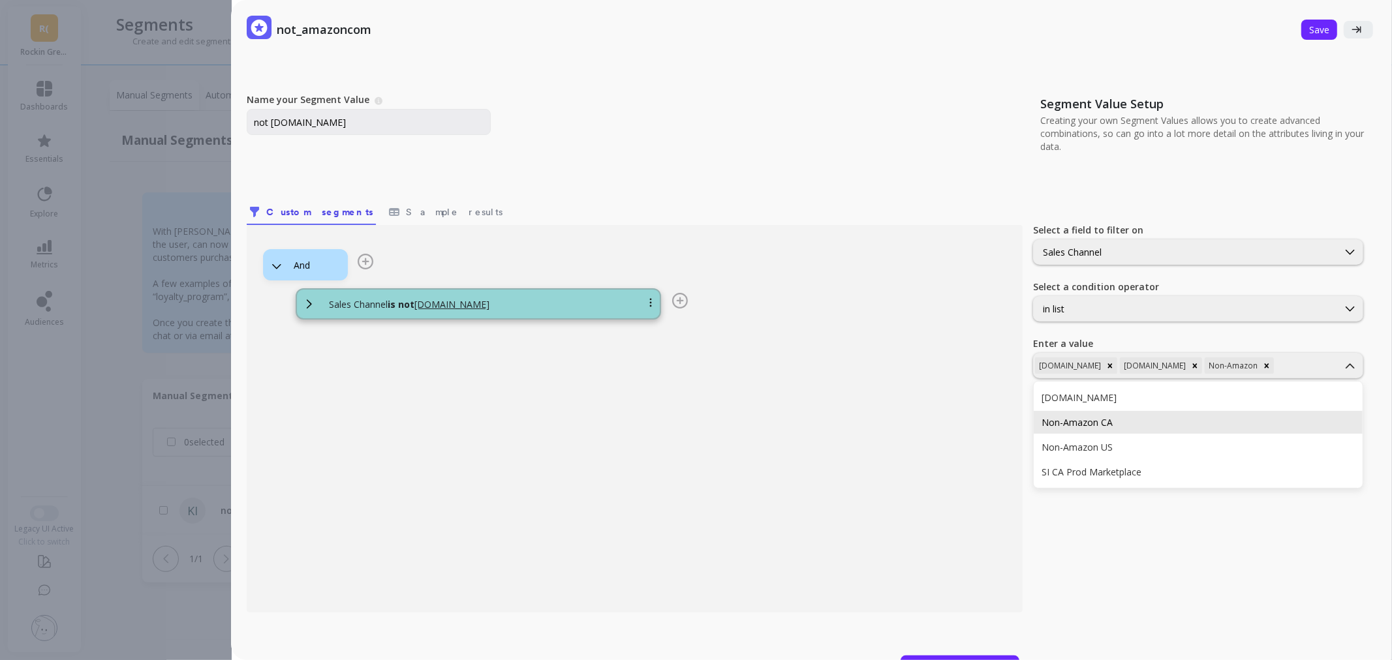
click at [1231, 422] on div "Non-Amazon CA" at bounding box center [1198, 422] width 313 height 12
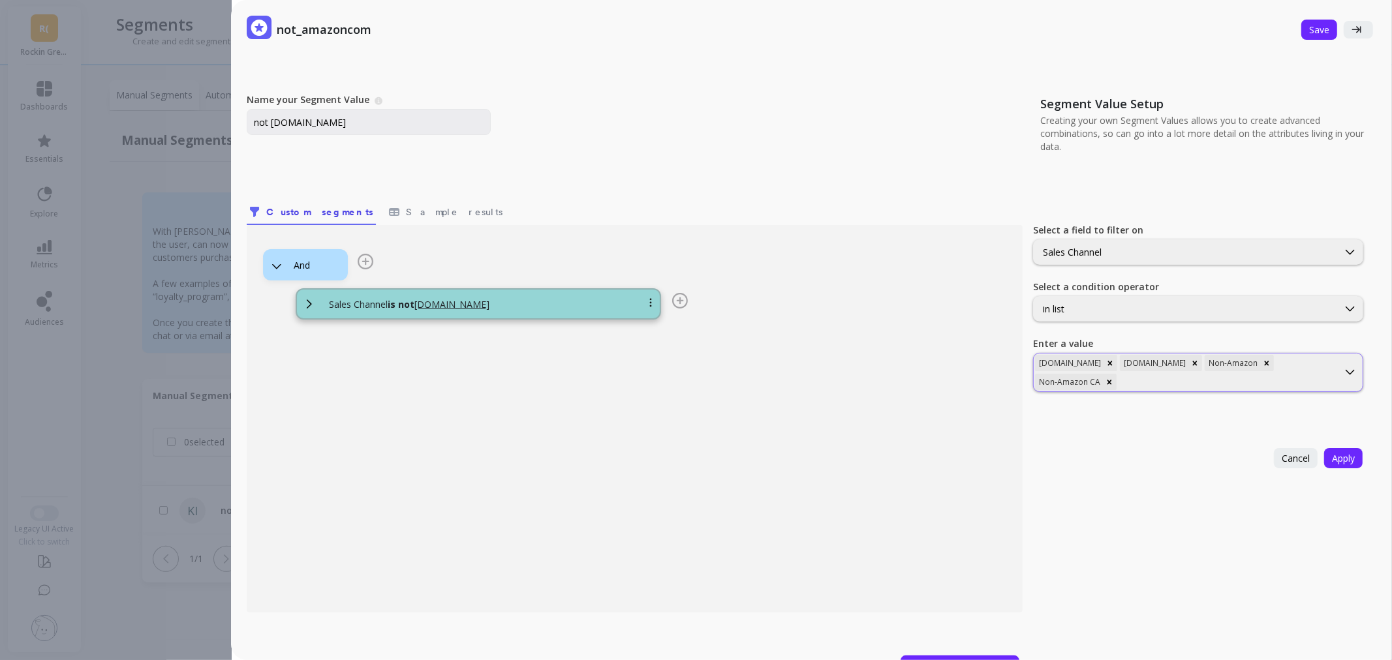
click at [1274, 379] on div at bounding box center [1227, 382] width 217 height 12
click at [1183, 435] on div "Non-Amazon US" at bounding box center [1198, 436] width 313 height 12
click at [1217, 382] on div at bounding box center [1269, 382] width 133 height 12
click at [1192, 426] on div "SI CA Prod Marketplace" at bounding box center [1198, 436] width 329 height 23
click at [1332, 457] on span "Apply" at bounding box center [1343, 458] width 23 height 12
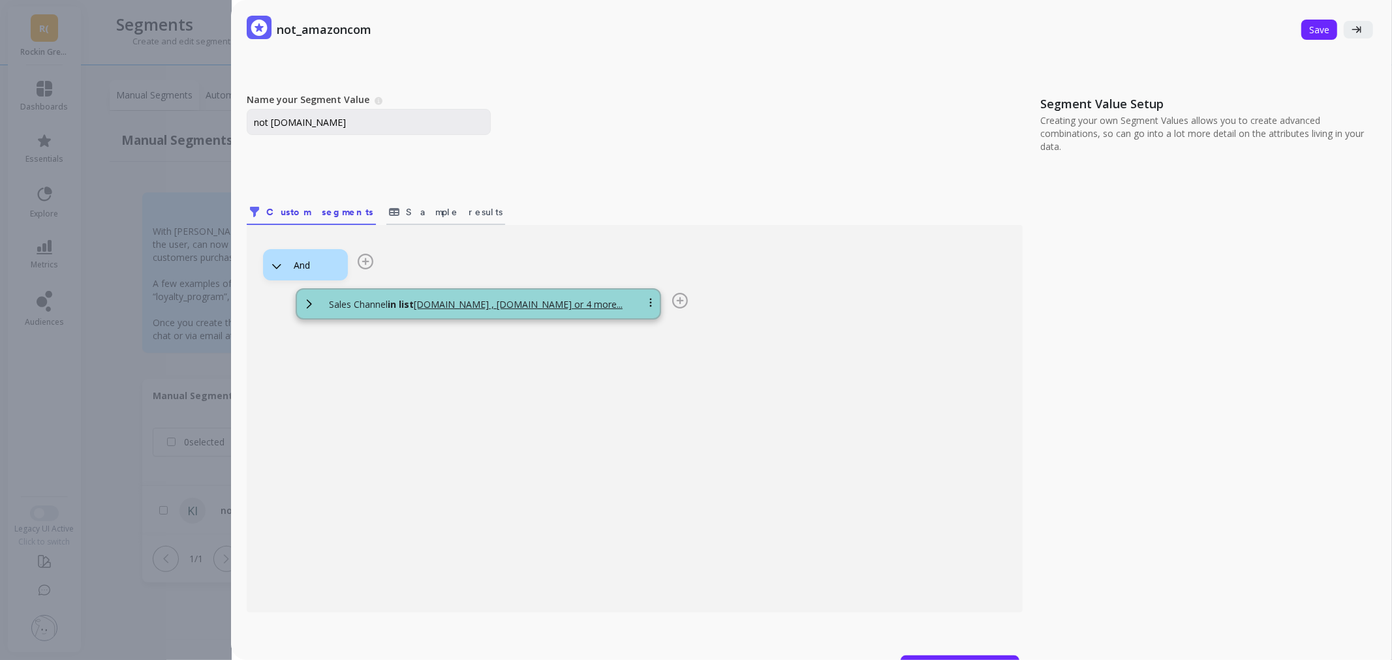
click at [423, 219] on link "Sample results" at bounding box center [445, 210] width 119 height 30
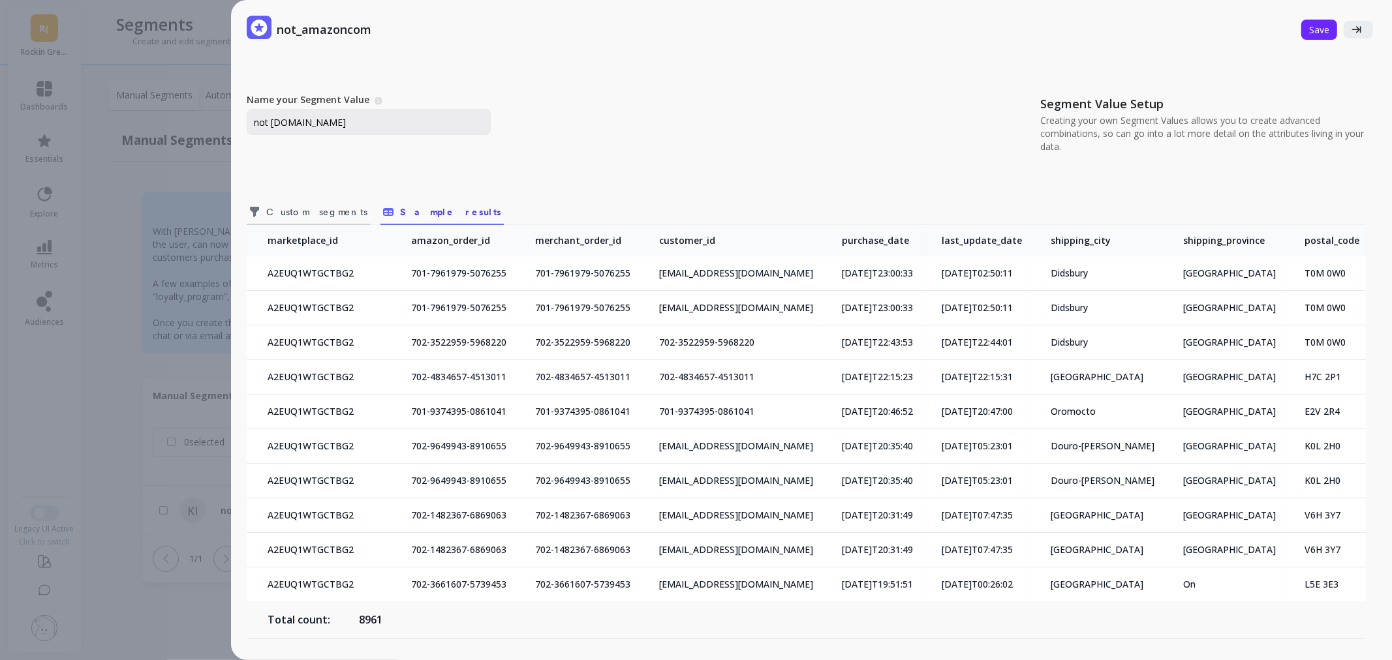
click at [318, 218] on span "Custom segments" at bounding box center [316, 212] width 101 height 13
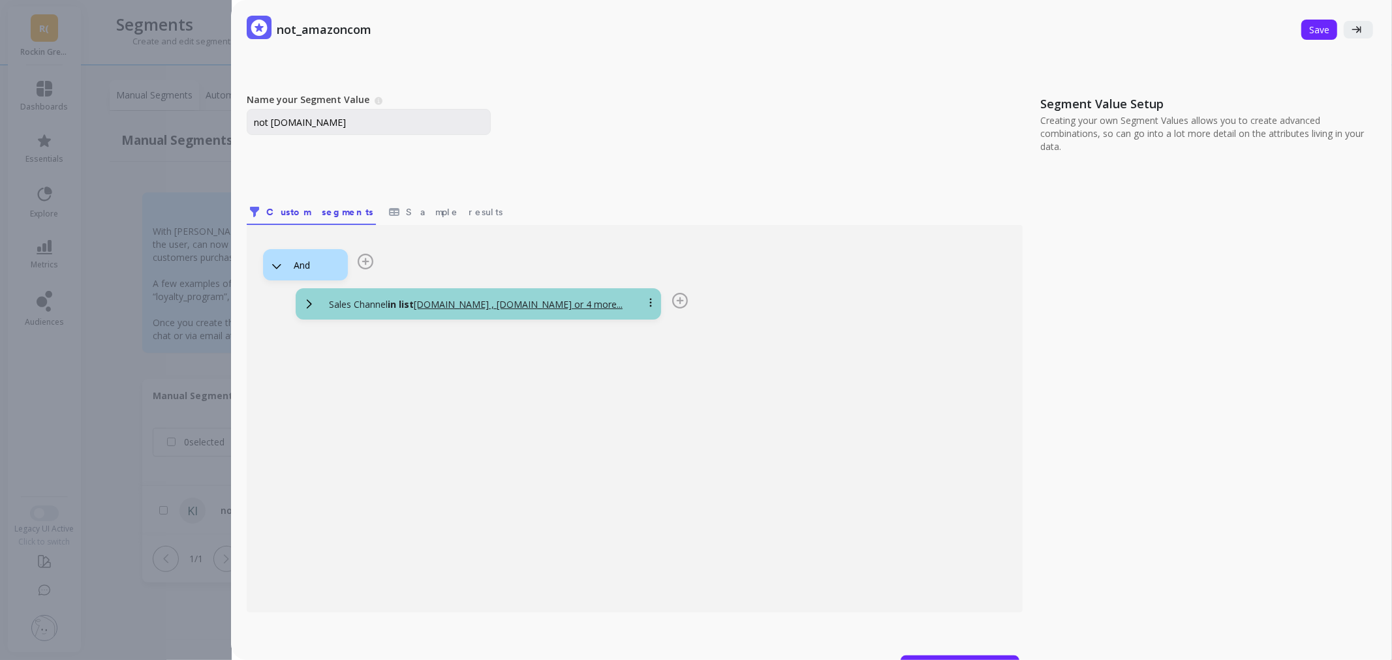
click at [615, 304] on div "Sales Channel in list [DOMAIN_NAME] , [DOMAIN_NAME] or 4 more..." at bounding box center [493, 304] width 351 height 13
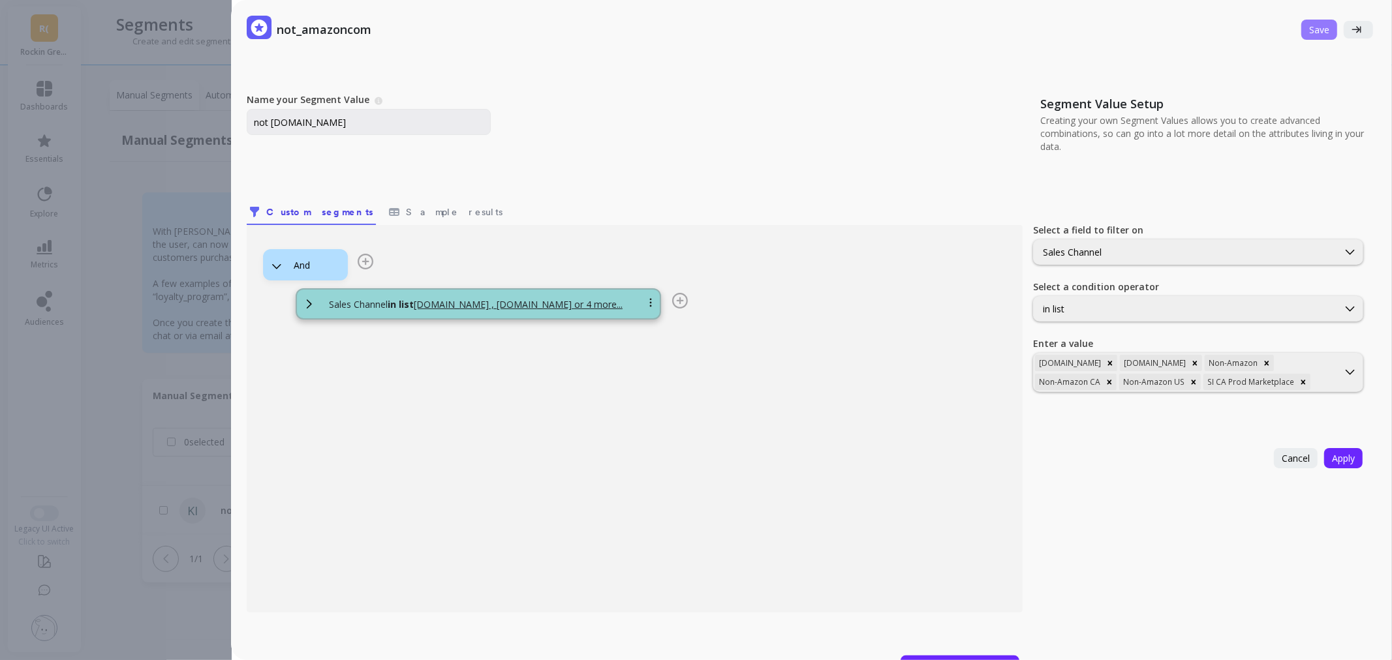
click at [1309, 25] on span "Save" at bounding box center [1319, 29] width 20 height 12
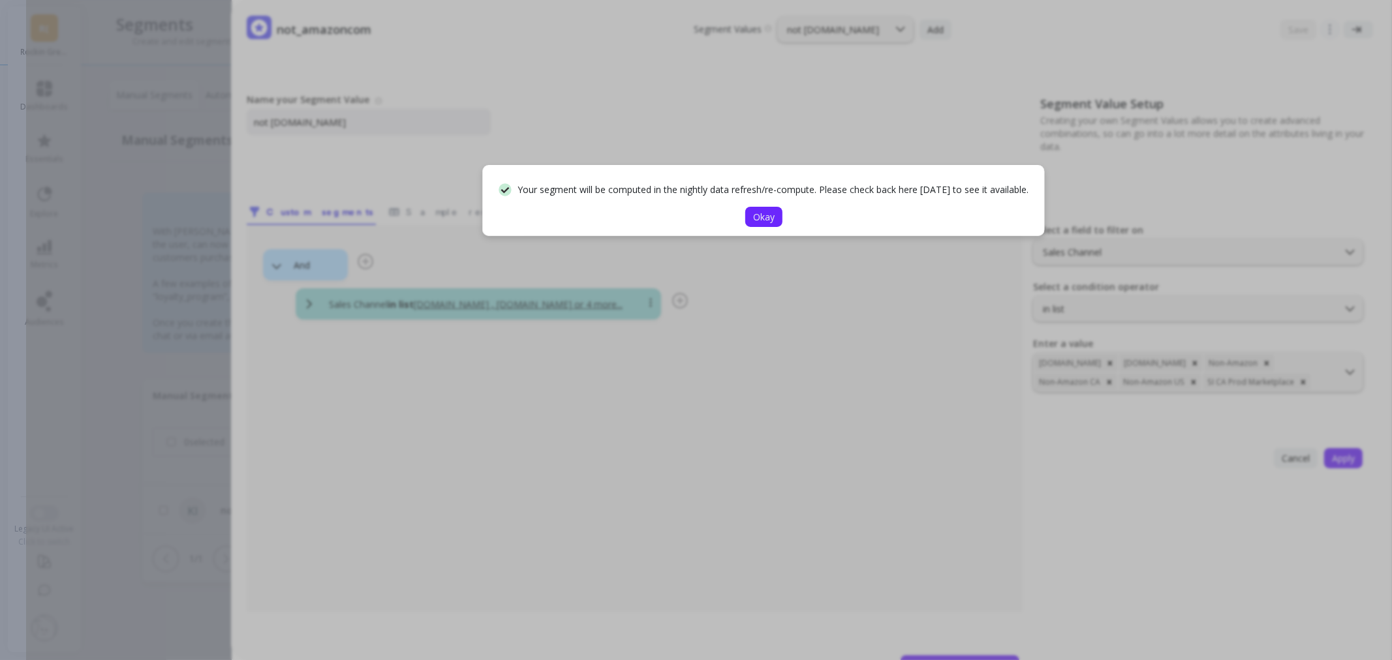
click at [754, 223] on button "Okay" at bounding box center [763, 217] width 37 height 20
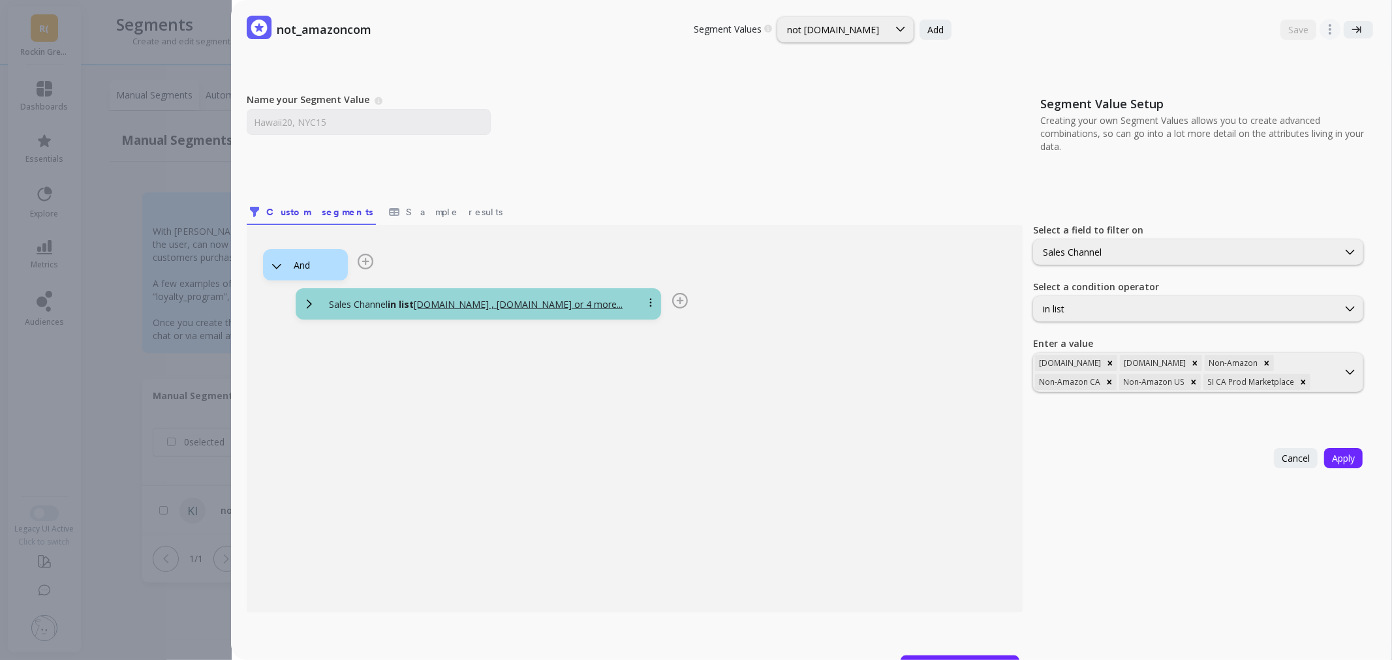
click at [103, 206] on div "not_amazoncom Segment Values Choose a segment value you would like to edit not …" at bounding box center [709, 330] width 1366 height 660
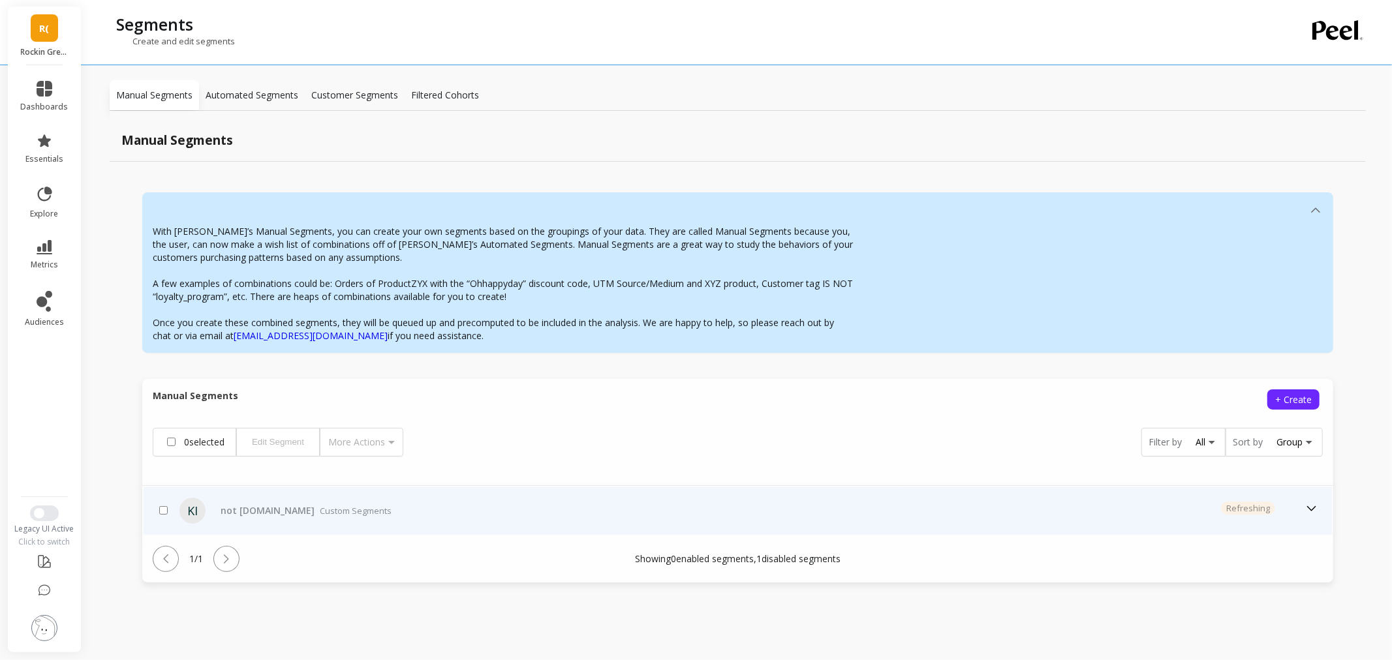
click at [583, 506] on div "not [DOMAIN_NAME] Custom Segments" at bounding box center [557, 510] width 685 height 13
